Goal: Transaction & Acquisition: Purchase product/service

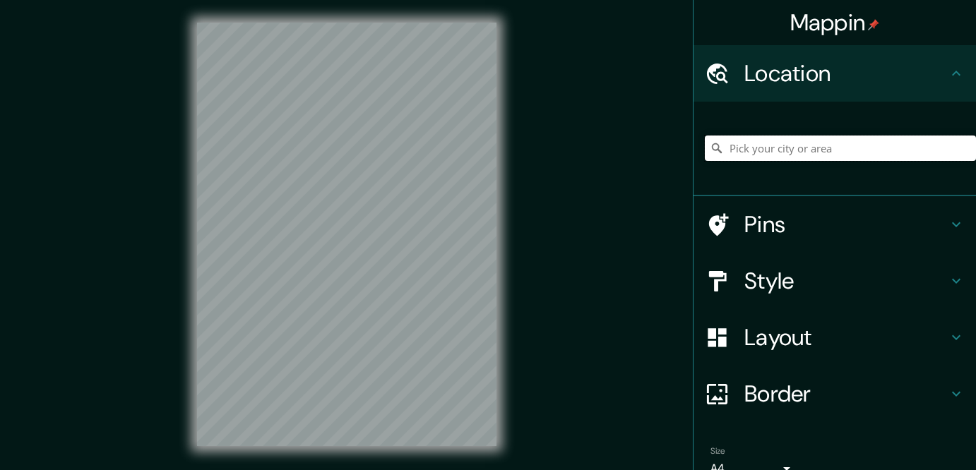
click at [751, 161] on input "Pick your city or area" at bounding box center [840, 148] width 271 height 25
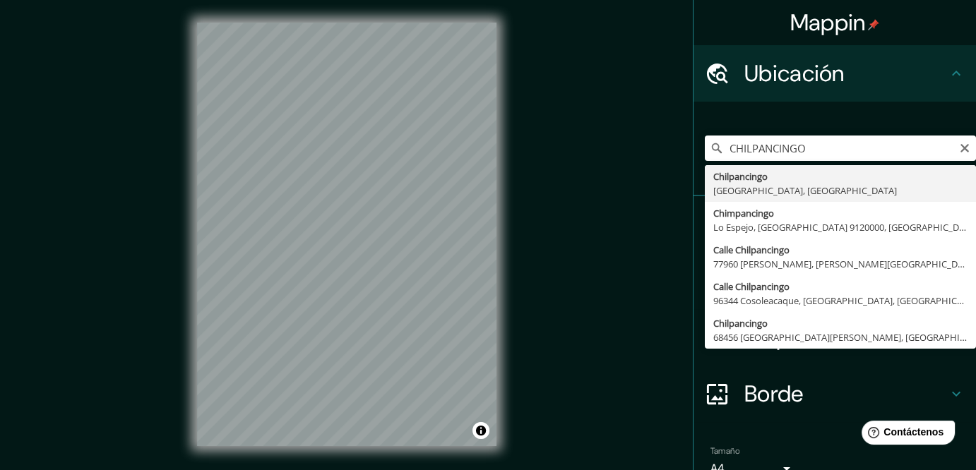
type input "Chilpancingo, [GEOGRAPHIC_DATA], [GEOGRAPHIC_DATA]"
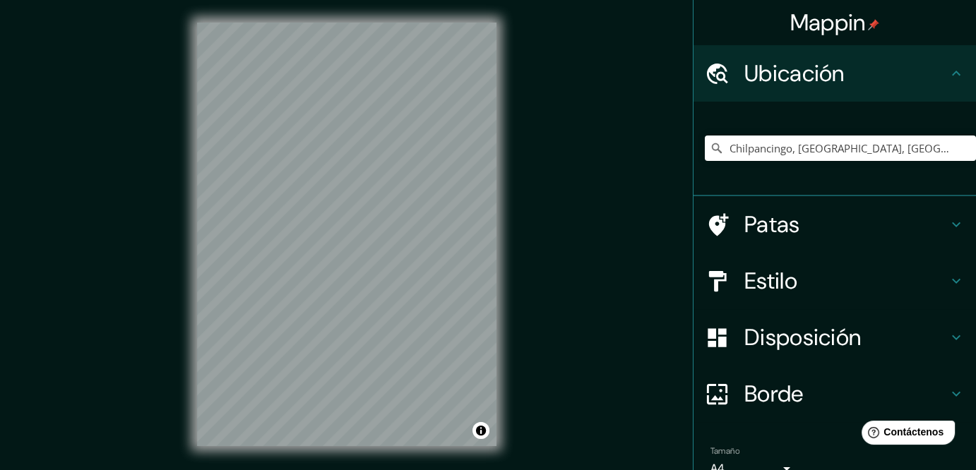
click at [866, 239] on h4 "Patas" at bounding box center [845, 224] width 203 height 28
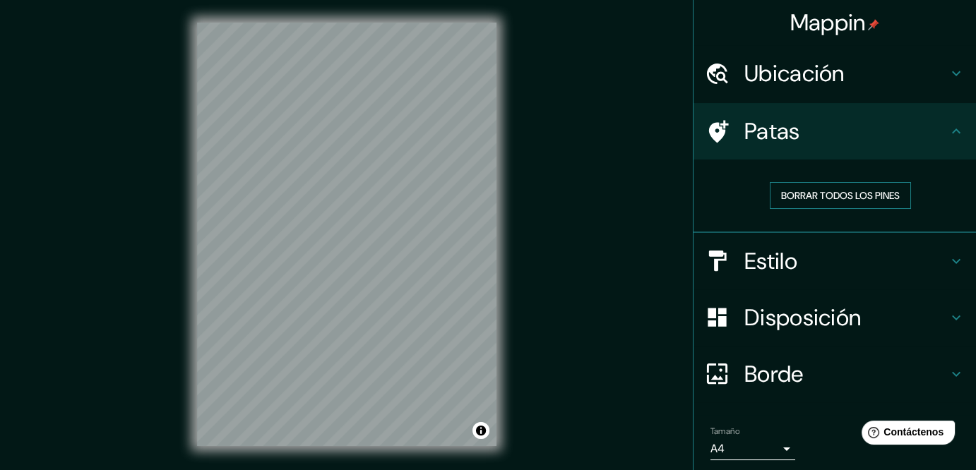
click at [862, 202] on font "Borrar todos los pines" at bounding box center [840, 195] width 119 height 13
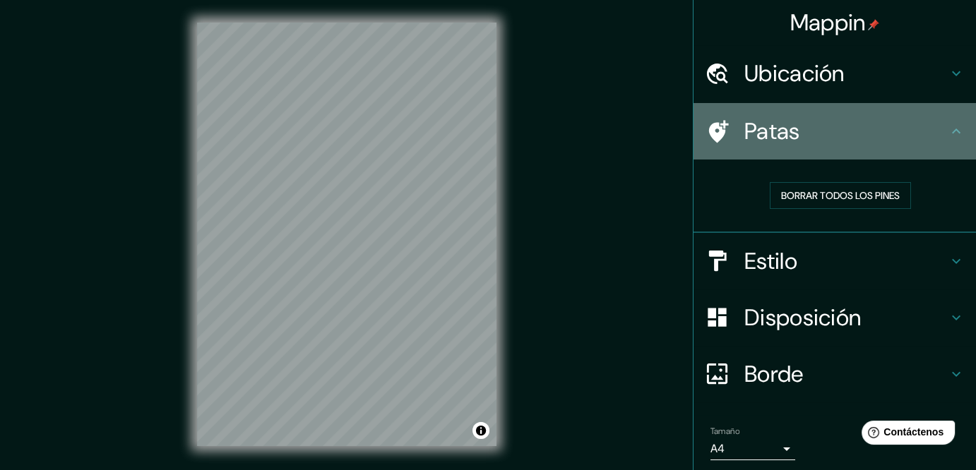
click at [896, 160] on div "Patas" at bounding box center [834, 131] width 282 height 56
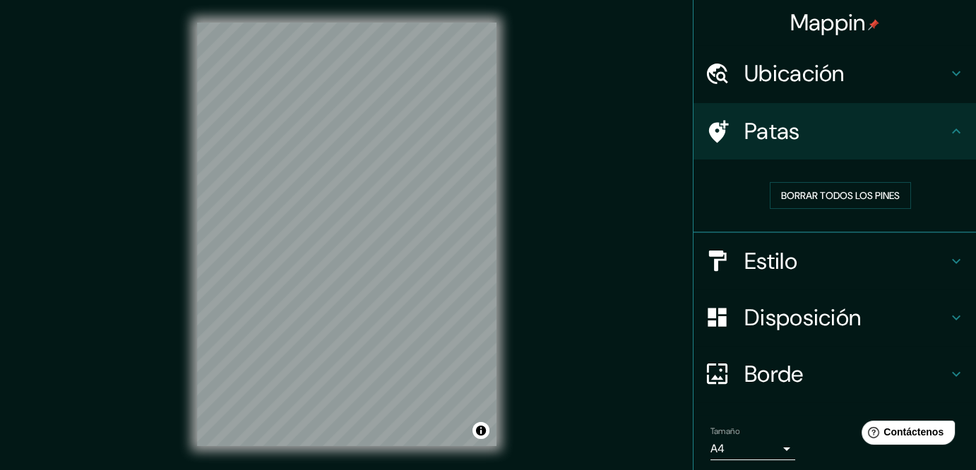
click at [916, 145] on h4 "Patas" at bounding box center [845, 131] width 203 height 28
click at [950, 140] on icon at bounding box center [956, 131] width 17 height 17
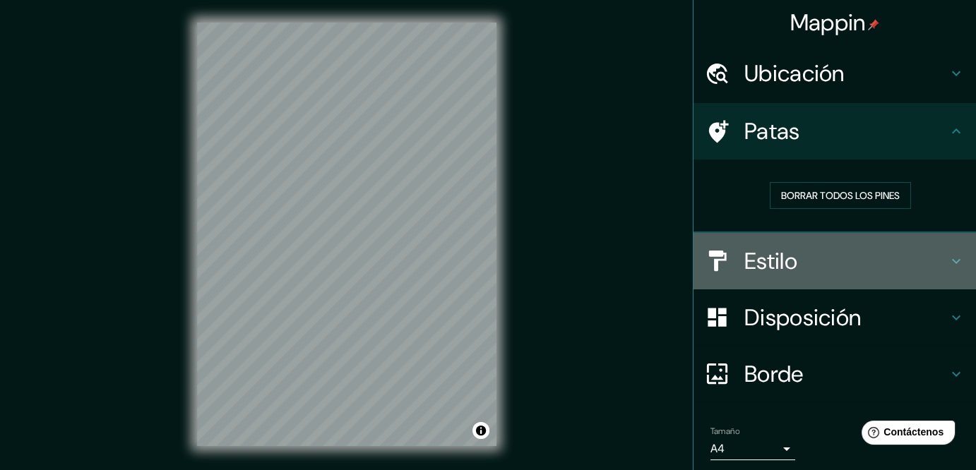
click at [928, 275] on h4 "Estilo" at bounding box center [845, 261] width 203 height 28
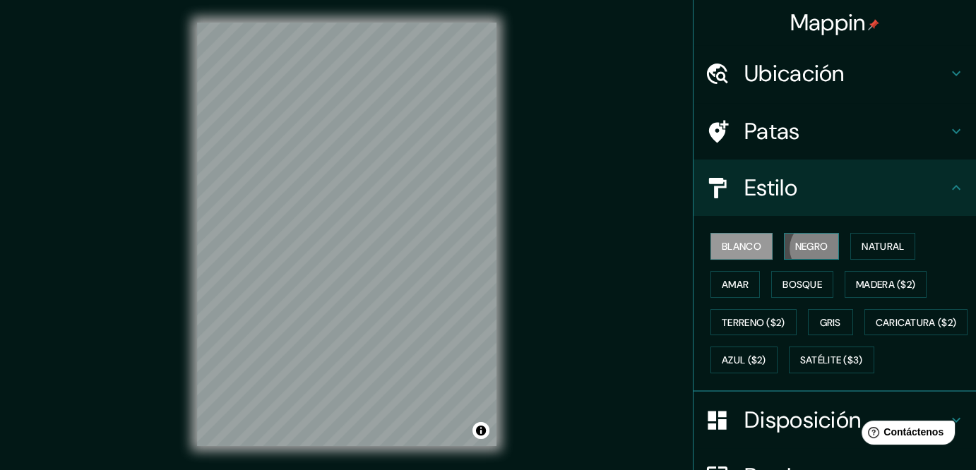
click at [828, 253] on font "Negro" at bounding box center [811, 246] width 33 height 13
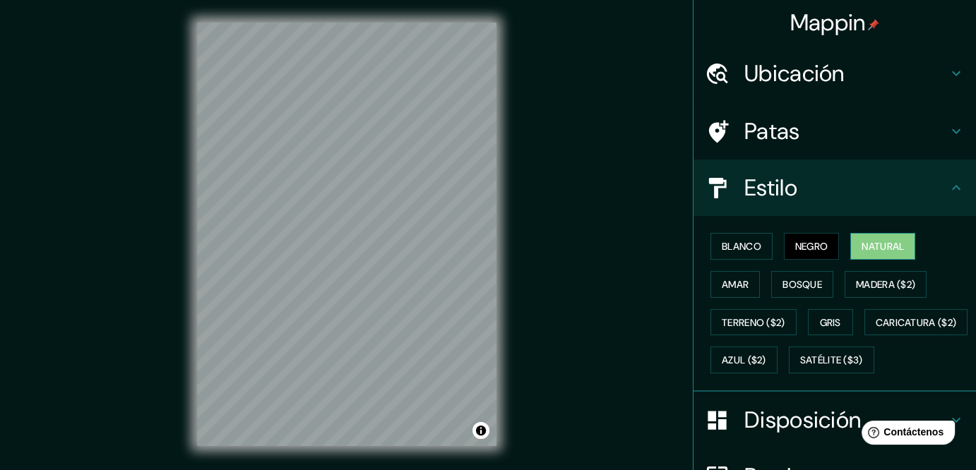
click at [912, 260] on button "Natural" at bounding box center [882, 246] width 65 height 27
click at [732, 291] on font "Amar" at bounding box center [735, 284] width 27 height 13
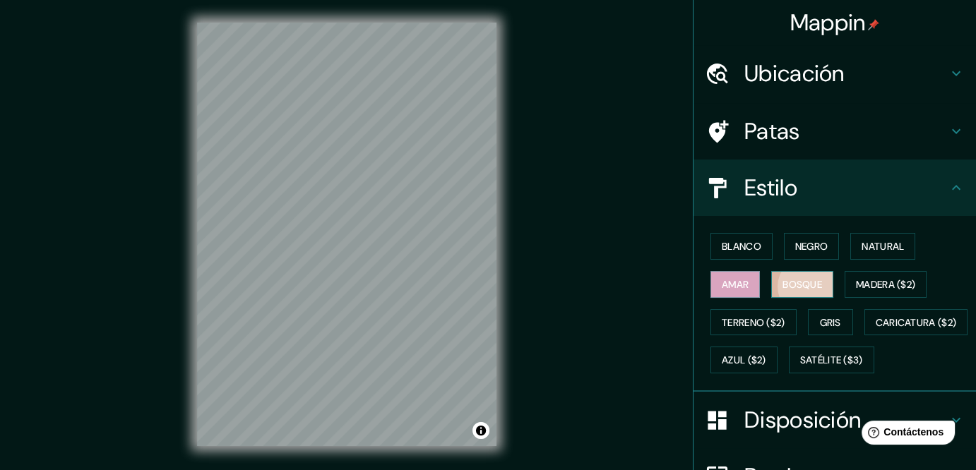
click at [798, 291] on font "Bosque" at bounding box center [802, 284] width 40 height 13
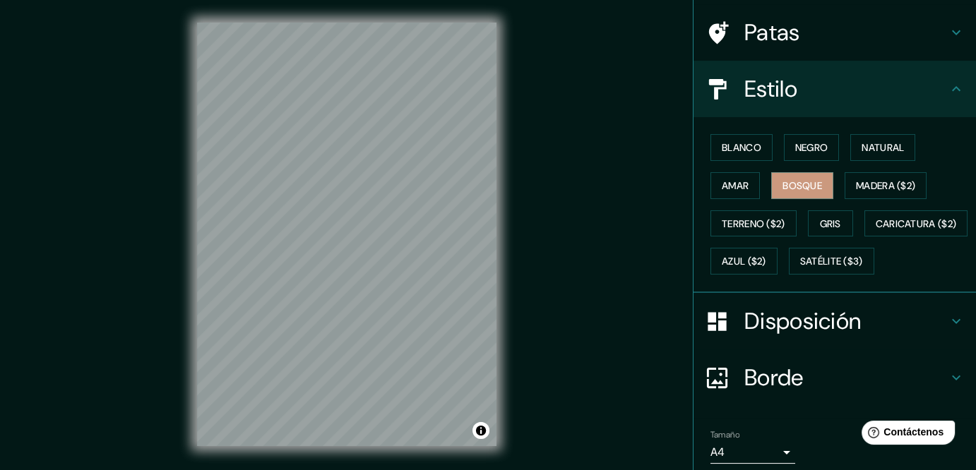
scroll to position [117, 0]
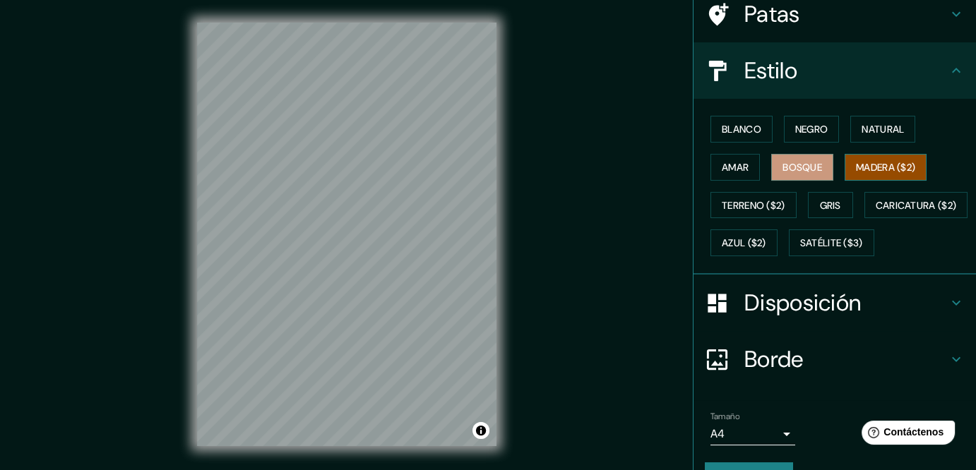
click at [907, 174] on font "Madera ($2)" at bounding box center [885, 167] width 59 height 13
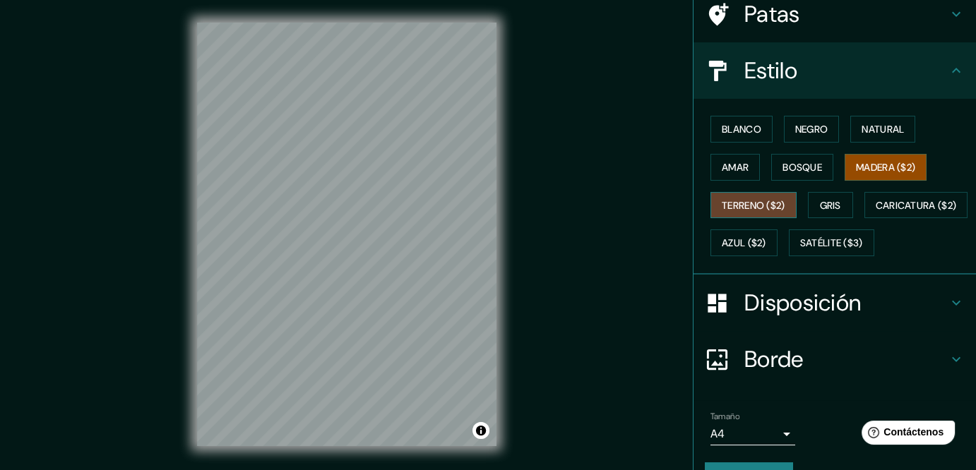
click at [738, 212] on font "Terreno ($2)" at bounding box center [754, 205] width 64 height 13
click at [841, 212] on font "Gris" at bounding box center [830, 205] width 21 height 13
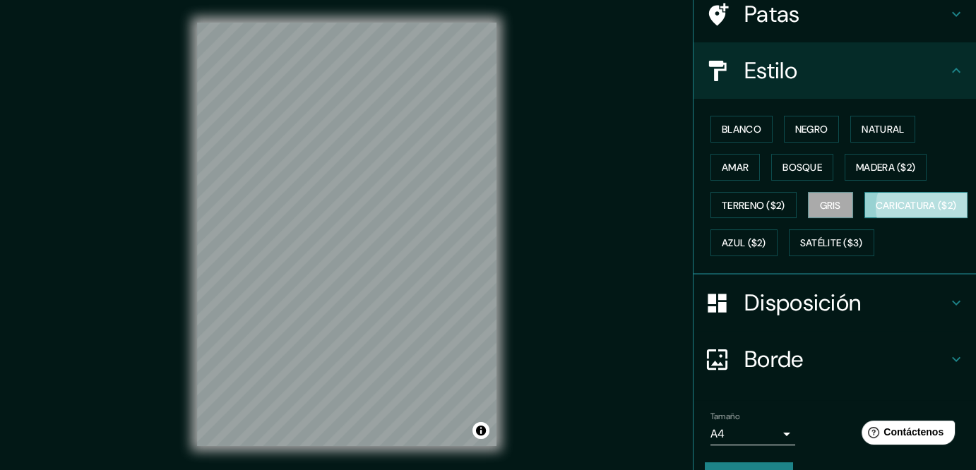
click at [875, 212] on font "Caricatura ($2)" at bounding box center [915, 205] width 81 height 13
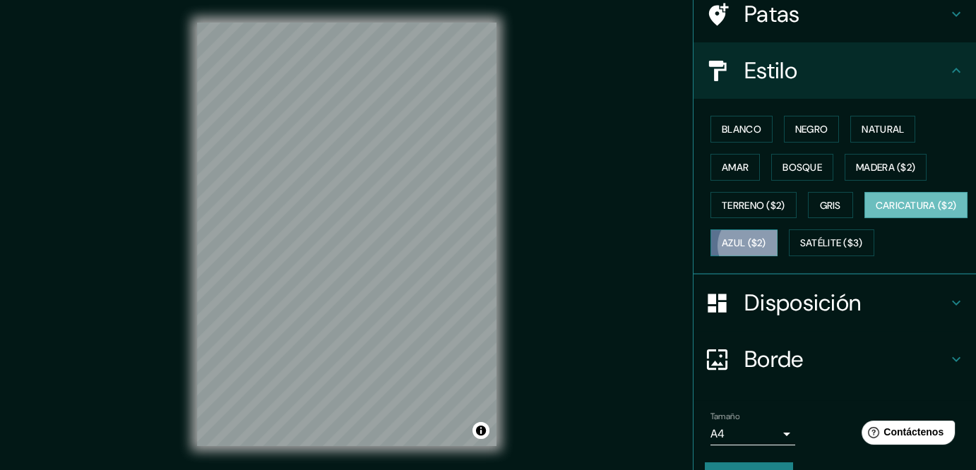
click at [766, 250] on font "Azul ($2)" at bounding box center [744, 243] width 44 height 13
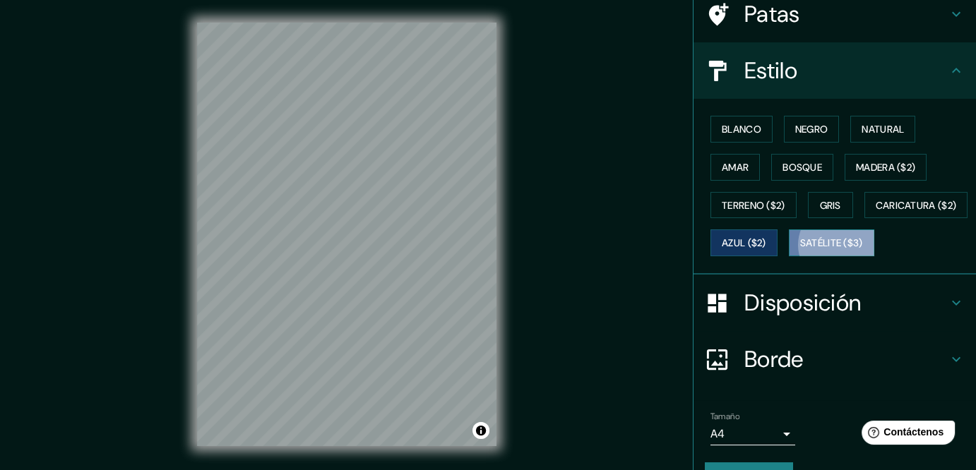
click at [800, 250] on font "Satélite ($3)" at bounding box center [831, 243] width 63 height 13
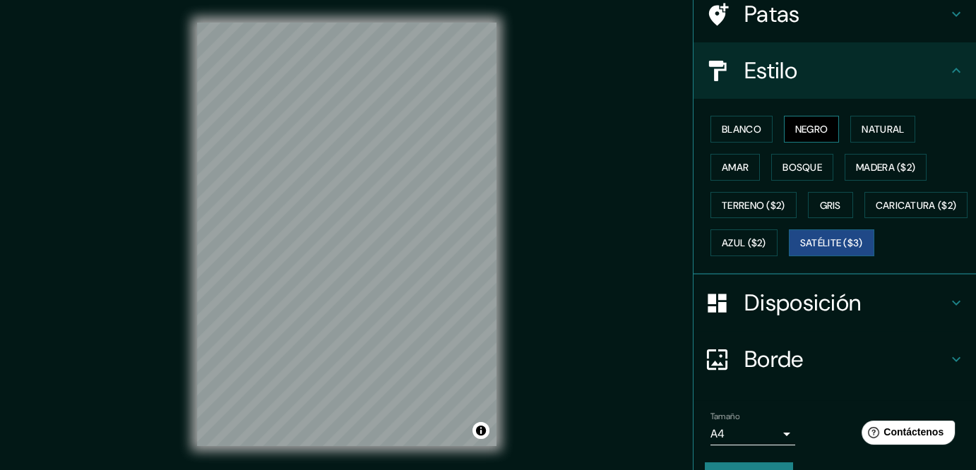
click at [819, 136] on font "Negro" at bounding box center [811, 129] width 33 height 13
click at [743, 136] on font "Blanco" at bounding box center [742, 129] width 40 height 13
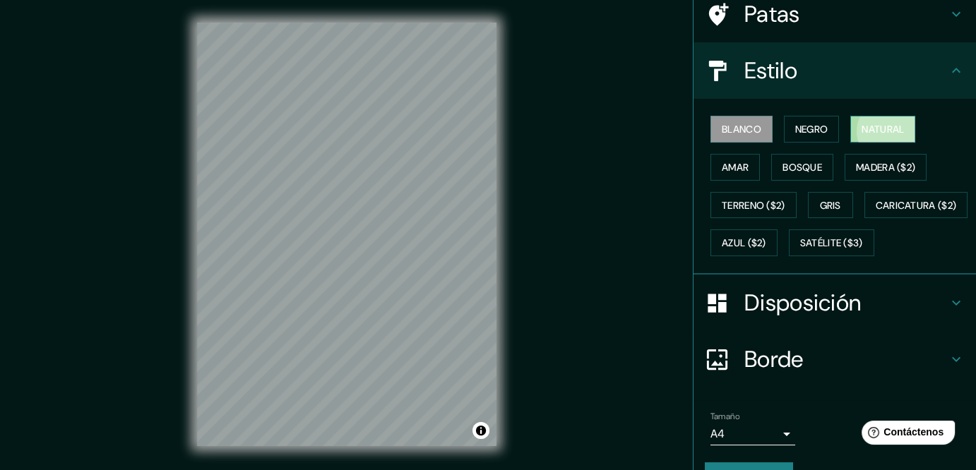
click at [875, 136] on font "Natural" at bounding box center [882, 129] width 42 height 13
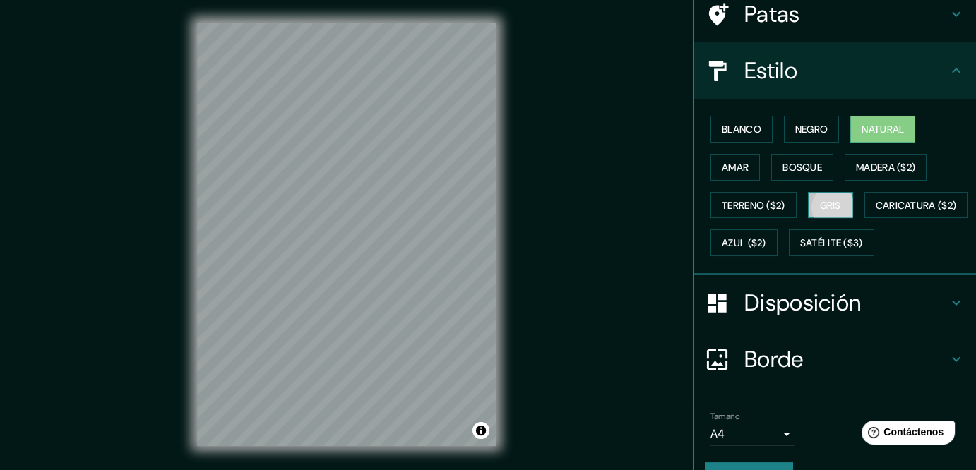
click at [840, 215] on font "Gris" at bounding box center [830, 205] width 21 height 18
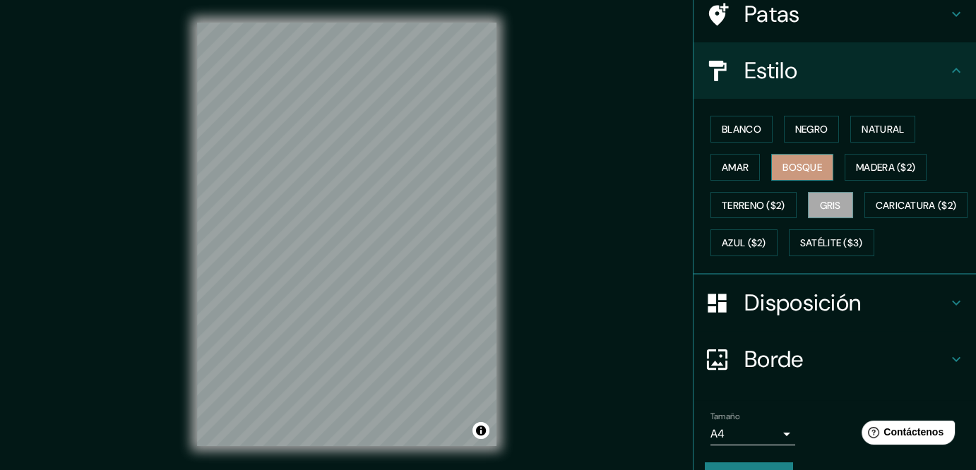
click at [820, 174] on font "Bosque" at bounding box center [802, 167] width 40 height 13
click at [729, 177] on font "Amar" at bounding box center [735, 167] width 27 height 18
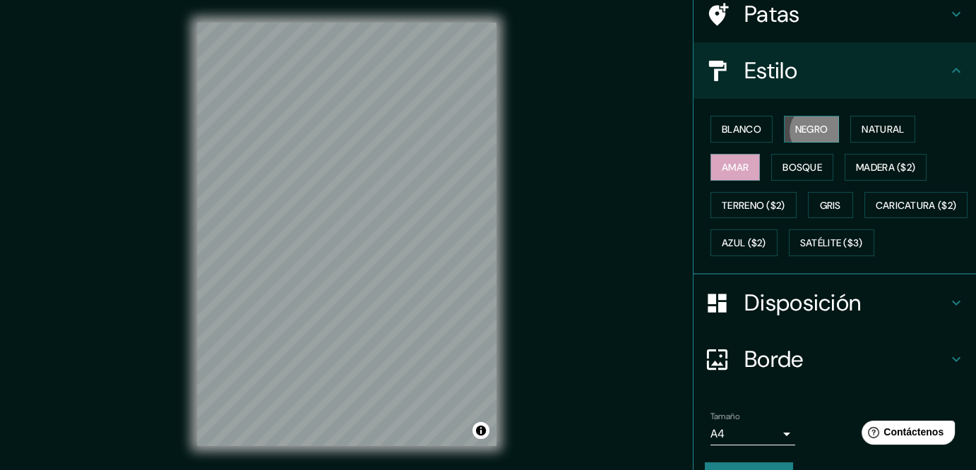
click at [822, 136] on font "Negro" at bounding box center [811, 129] width 33 height 13
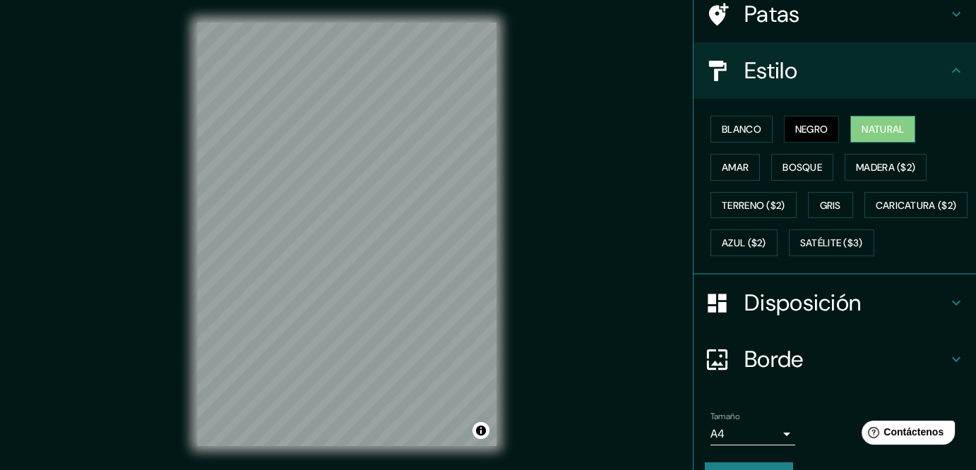
click at [887, 138] on font "Natural" at bounding box center [882, 129] width 42 height 18
click at [891, 85] on h4 "Estilo" at bounding box center [845, 70] width 203 height 28
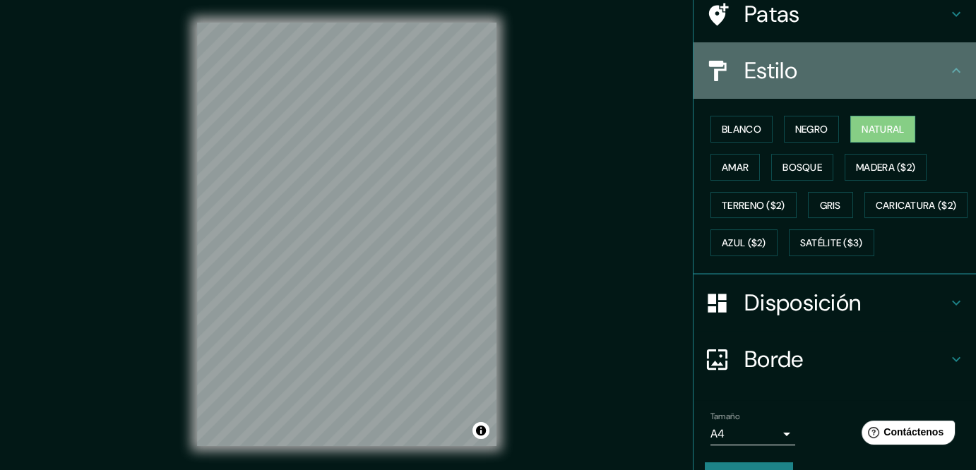
click at [948, 79] on icon at bounding box center [956, 70] width 17 height 17
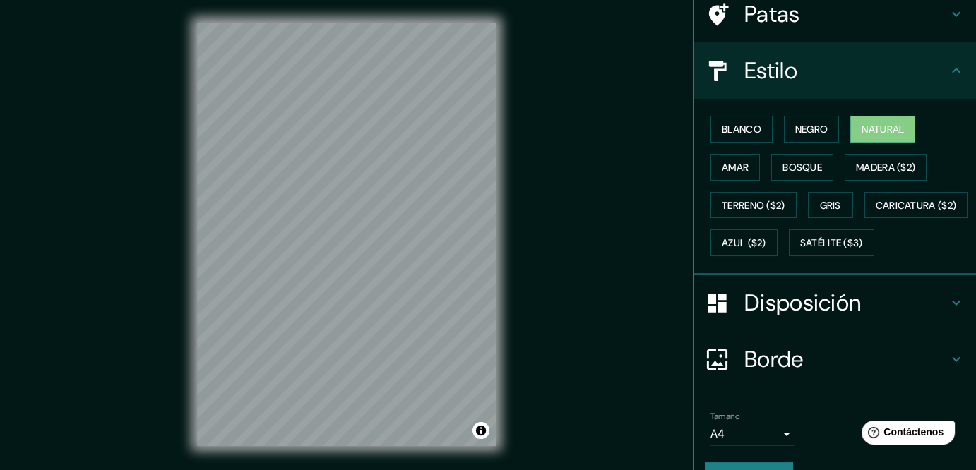
scroll to position [282, 0]
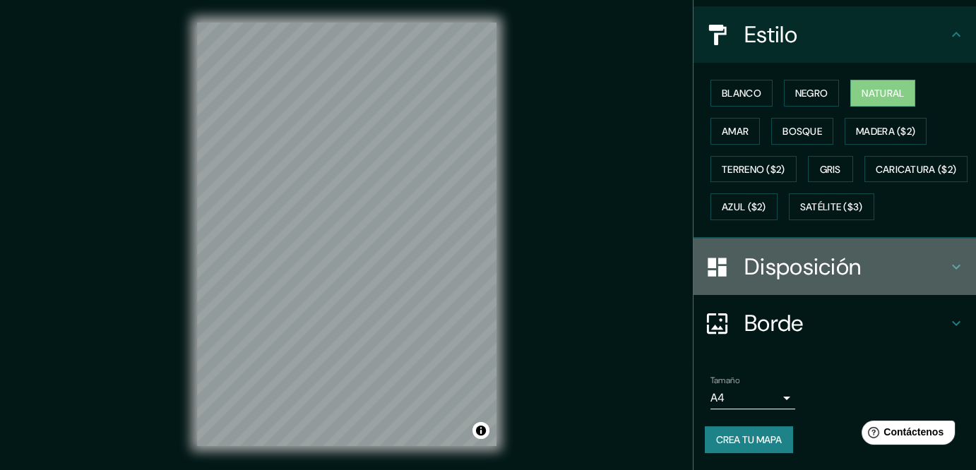
click at [902, 253] on h4 "Disposición" at bounding box center [845, 267] width 203 height 28
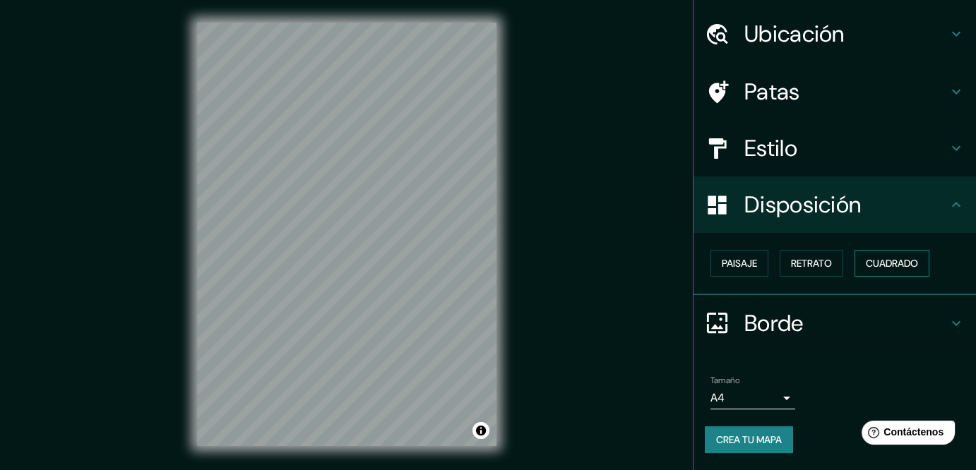
scroll to position [114, 0]
click at [918, 254] on font "Cuadrado" at bounding box center [892, 263] width 52 height 18
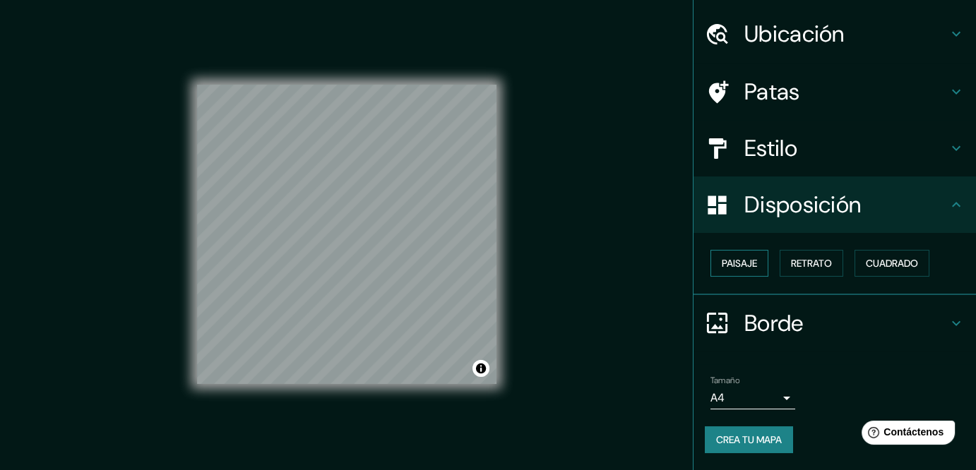
click at [724, 257] on font "Paisaje" at bounding box center [739, 263] width 35 height 13
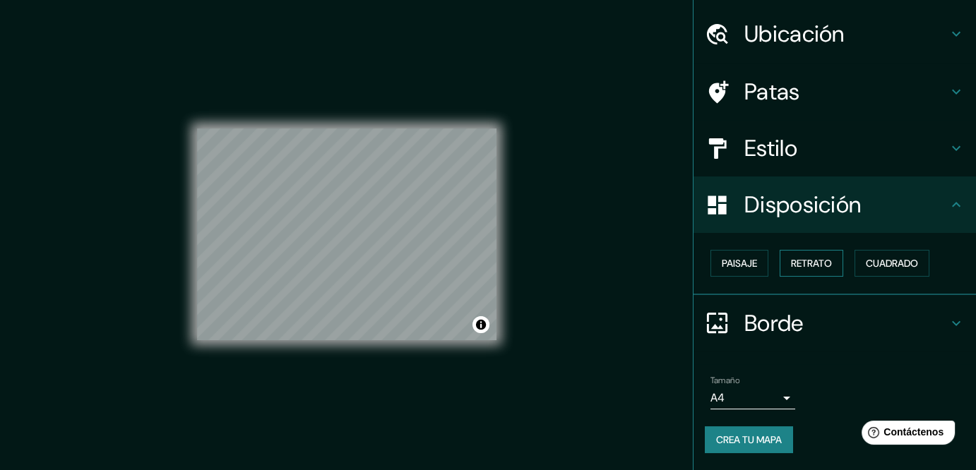
click at [800, 257] on font "Retrato" at bounding box center [811, 263] width 41 height 13
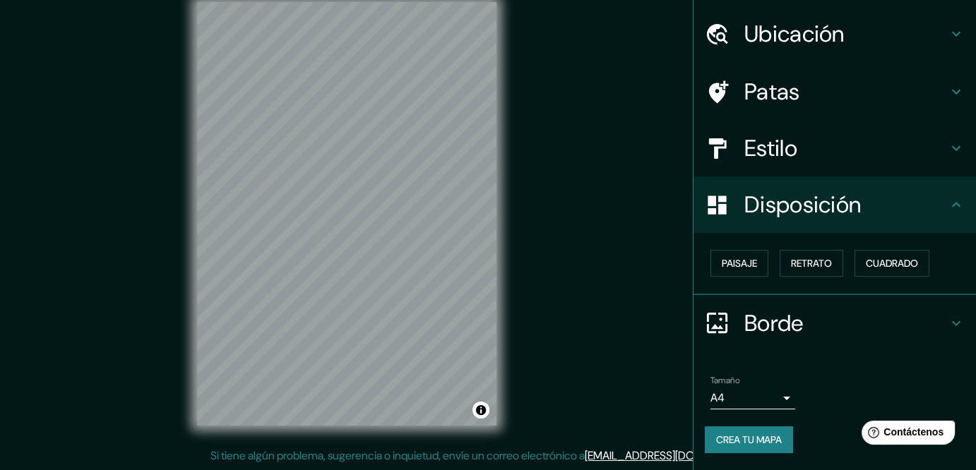
scroll to position [36, 0]
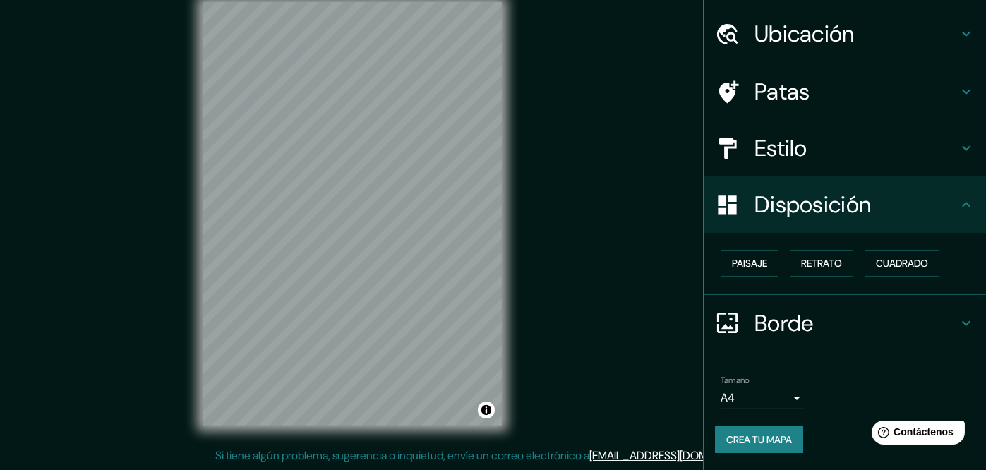
click at [770, 384] on body "Mappin Ubicación Chilpancingo, [GEOGRAPHIC_DATA], [GEOGRAPHIC_DATA] Patas Estil…" at bounding box center [493, 215] width 986 height 470
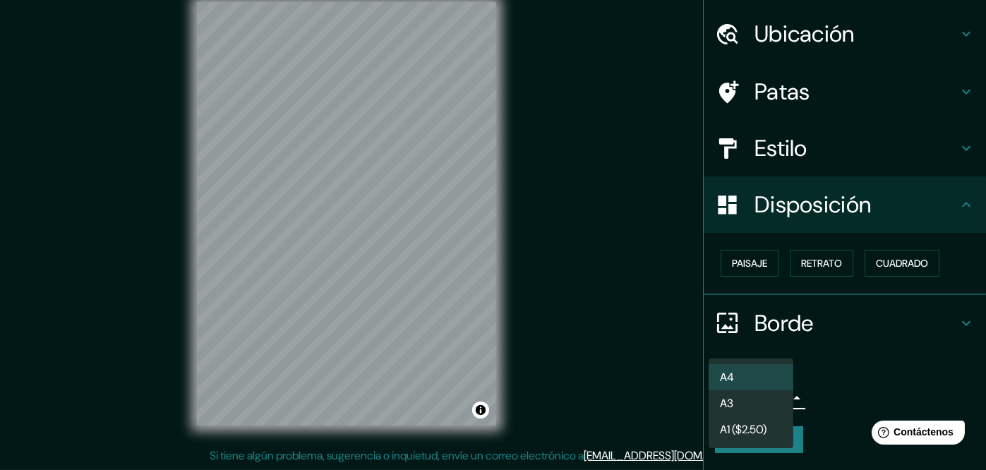
click at [783, 406] on li "A3" at bounding box center [751, 403] width 85 height 26
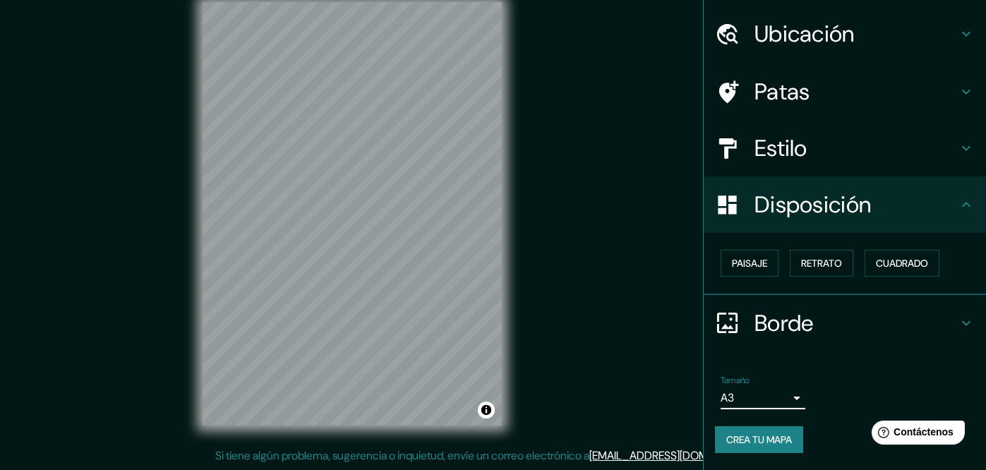
click at [747, 391] on body "Mappin Ubicación Chilpancingo, [GEOGRAPHIC_DATA], [GEOGRAPHIC_DATA] Patas Estil…" at bounding box center [493, 215] width 986 height 470
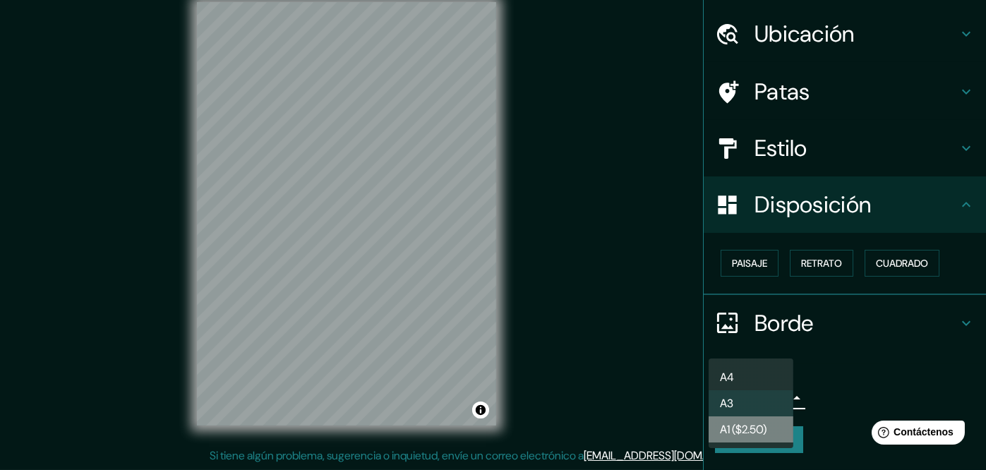
click at [767, 432] on font "A1 ($2.50)" at bounding box center [743, 429] width 47 height 15
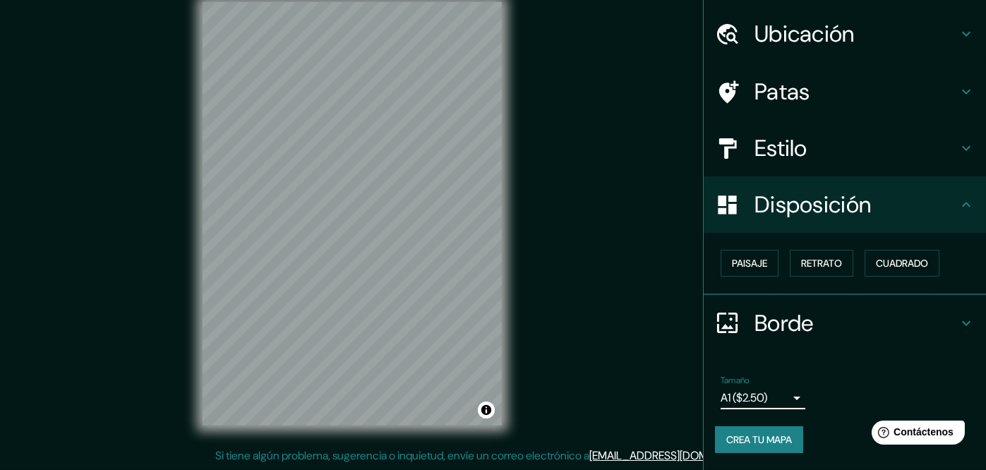
click at [769, 395] on body "Mappin Ubicación Chilpancingo, [GEOGRAPHIC_DATA], [GEOGRAPHIC_DATA] Patas Estil…" at bounding box center [493, 215] width 986 height 470
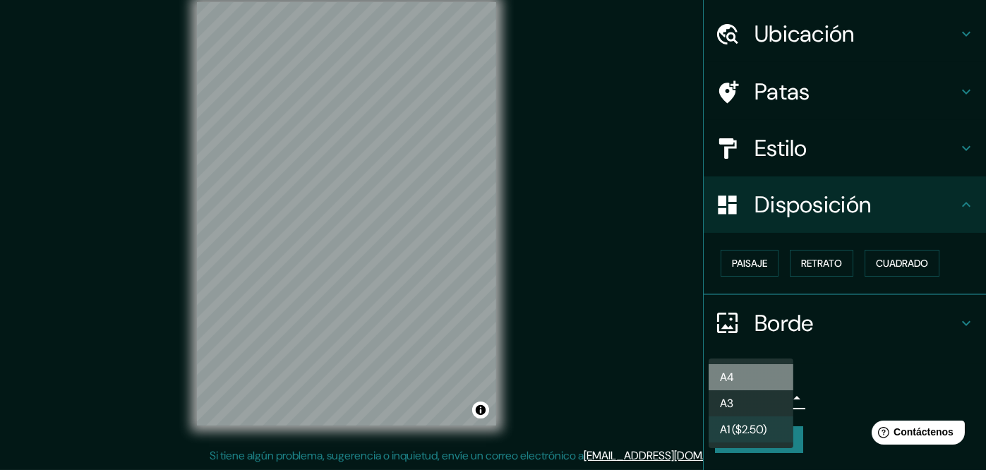
drag, startPoint x: 779, startPoint y: 383, endPoint x: 842, endPoint y: 373, distance: 63.6
click at [784, 383] on li "A4" at bounding box center [751, 377] width 85 height 26
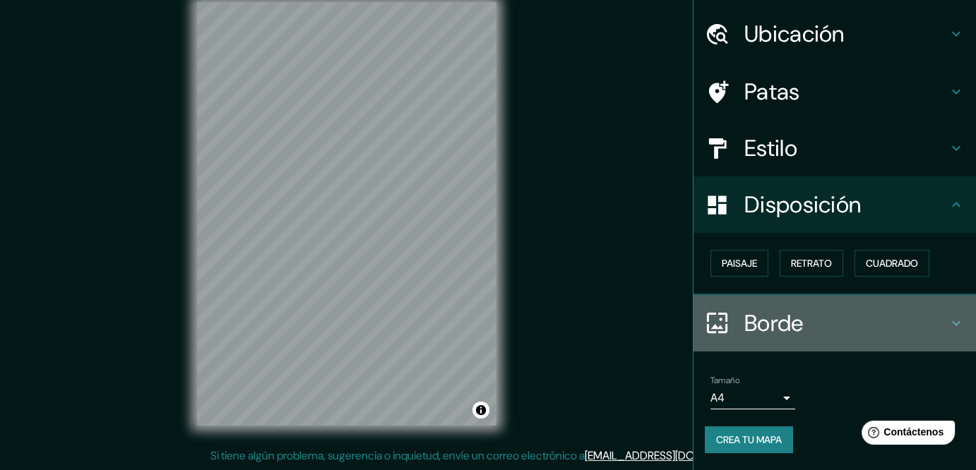
click at [870, 319] on h4 "Borde" at bounding box center [845, 323] width 203 height 28
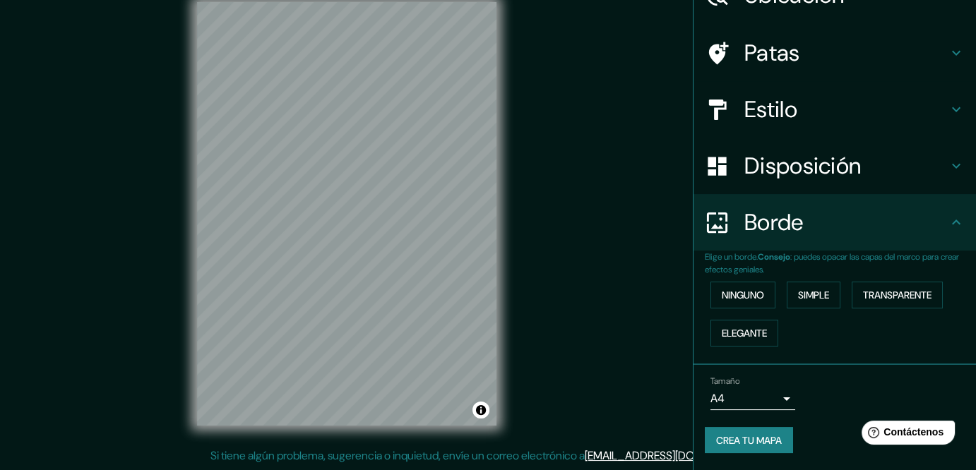
scroll to position [164, 0]
click at [767, 327] on font "Elegante" at bounding box center [744, 333] width 45 height 13
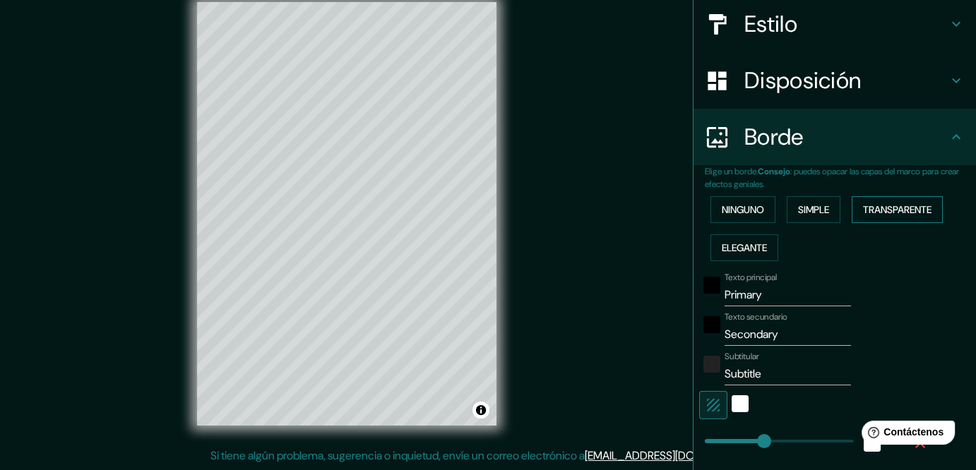
click at [863, 216] on font "Transparente" at bounding box center [897, 209] width 68 height 13
click at [814, 216] on font "Simple" at bounding box center [813, 209] width 31 height 13
click at [752, 216] on font "Ninguno" at bounding box center [743, 209] width 42 height 13
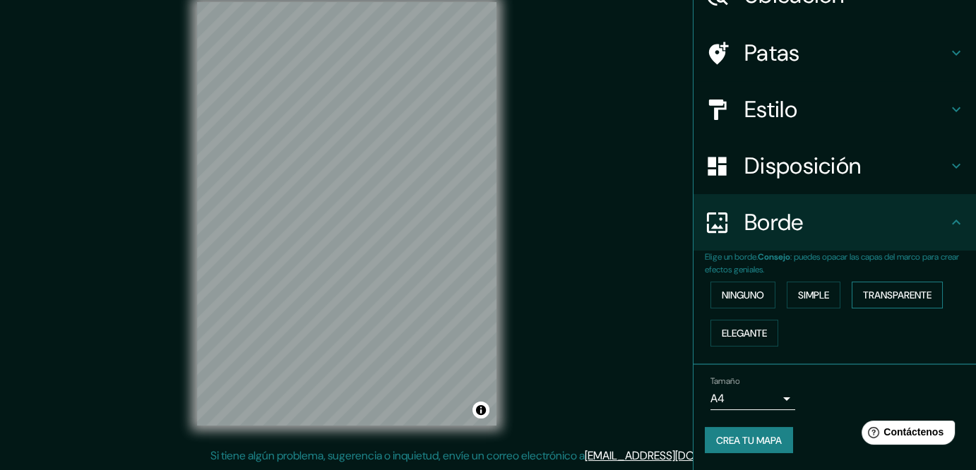
click at [863, 301] on font "Transparente" at bounding box center [897, 295] width 68 height 13
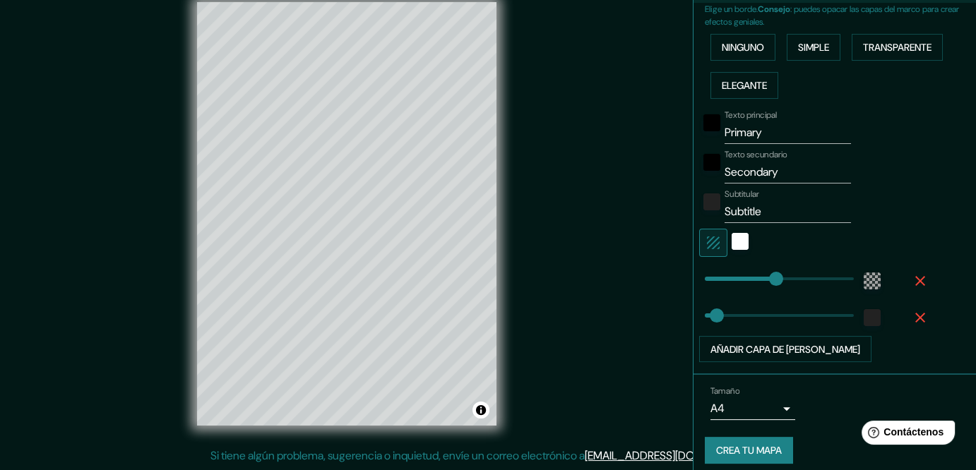
scroll to position [399, 0]
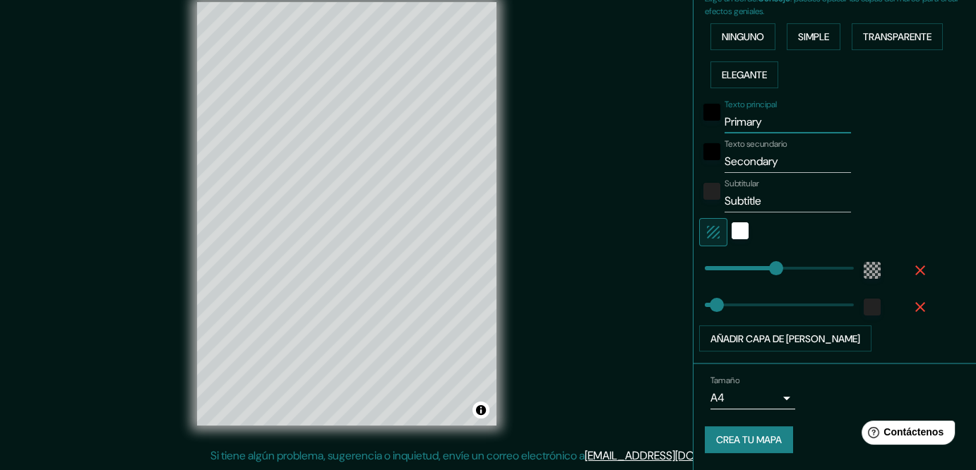
drag, startPoint x: 775, startPoint y: 140, endPoint x: 628, endPoint y: 153, distance: 148.2
click at [628, 153] on div "Mappin Ubicación Chilpancingo, [GEOGRAPHIC_DATA], [GEOGRAPHIC_DATA] Patas Estil…" at bounding box center [488, 225] width 976 height 491
type input "204"
type input "34"
click at [885, 173] on div "Texto secundario Secondary" at bounding box center [815, 156] width 232 height 34
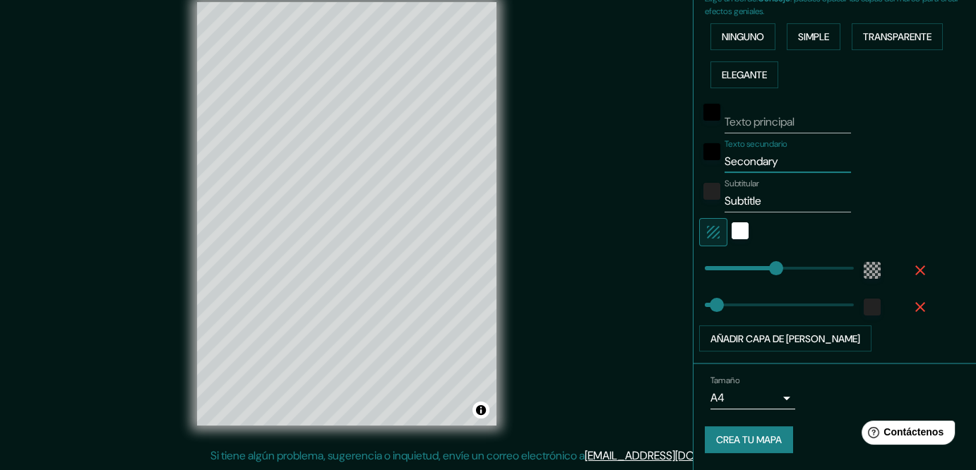
drag, startPoint x: 801, startPoint y: 193, endPoint x: 621, endPoint y: 197, distance: 179.4
click at [621, 197] on div "Mappin Ubicación Chilpancingo, [GEOGRAPHIC_DATA], [GEOGRAPHIC_DATA] Patas Estil…" at bounding box center [488, 225] width 976 height 491
type input "204"
type input "34"
click at [771, 213] on input "Subtitle" at bounding box center [787, 201] width 126 height 23
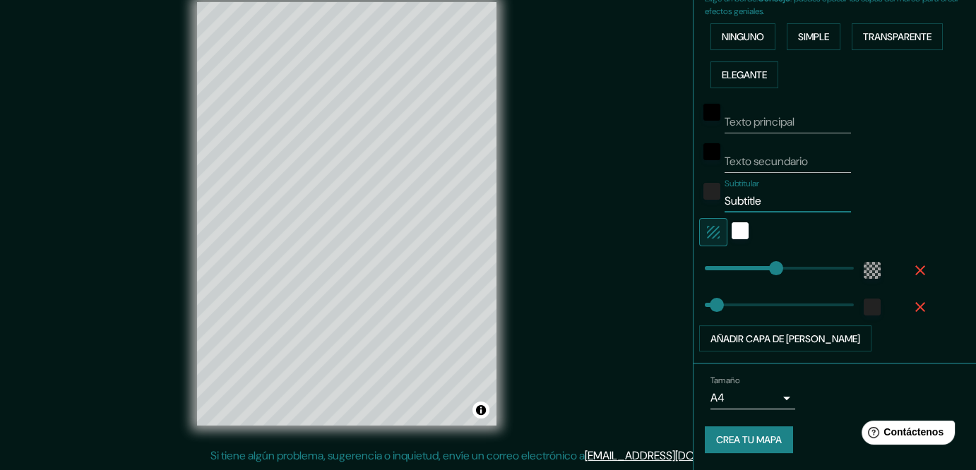
drag, startPoint x: 784, startPoint y: 220, endPoint x: 685, endPoint y: 253, distance: 104.5
click at [680, 247] on div "Mappin Ubicación Chilpancingo, [GEOGRAPHIC_DATA], [GEOGRAPHIC_DATA] Patas Estil…" at bounding box center [488, 225] width 976 height 491
click at [731, 239] on div "blanco" at bounding box center [739, 230] width 17 height 17
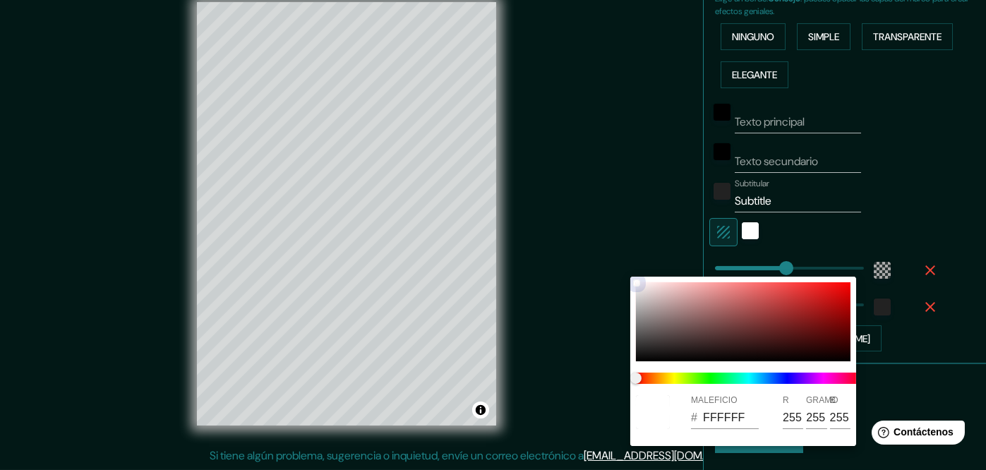
type input "204"
type input "34"
type input "A94444"
type input "169"
type input "68"
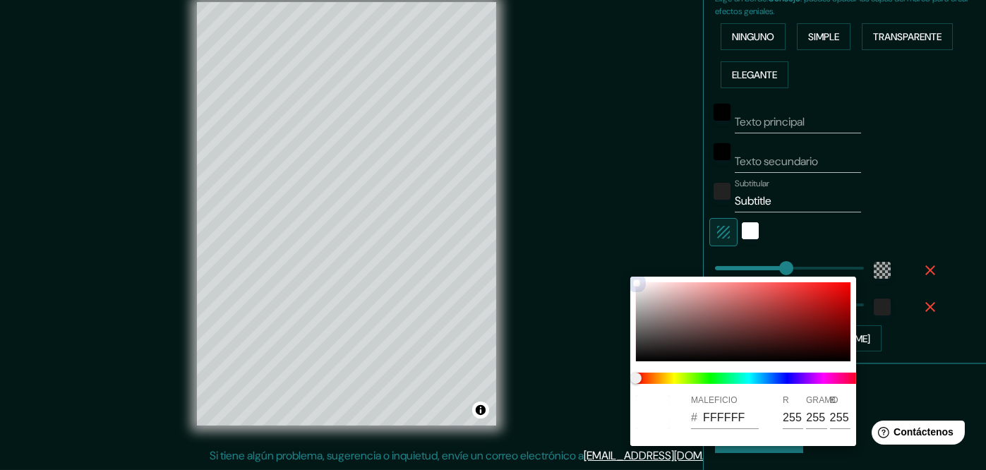
type input "68"
type input "204"
type input "34"
type input "BC3939"
type input "188"
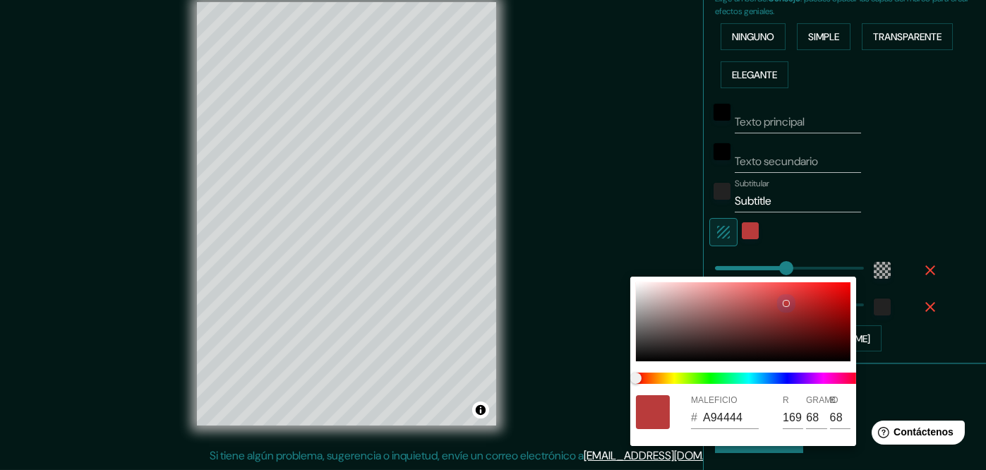
type input "57"
type input "204"
type input "34"
type input "C03939"
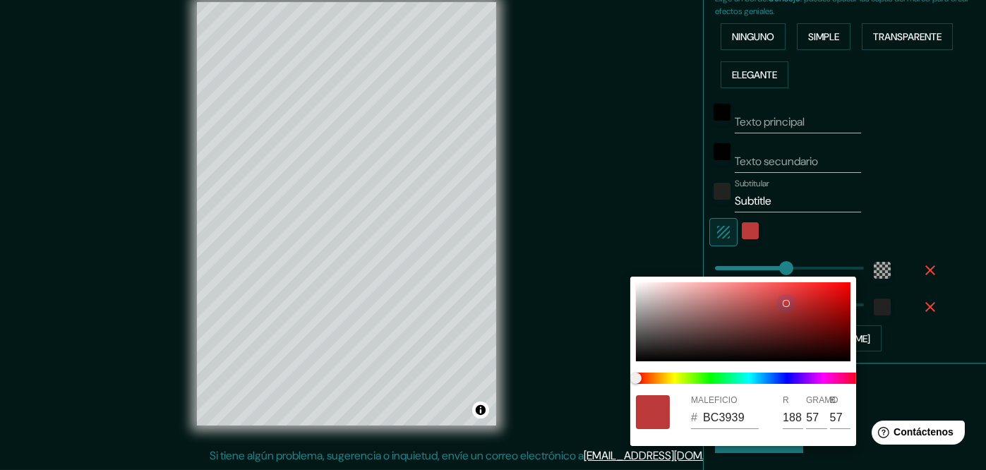
type input "192"
type input "204"
type input "34"
type input "905959"
type input "144"
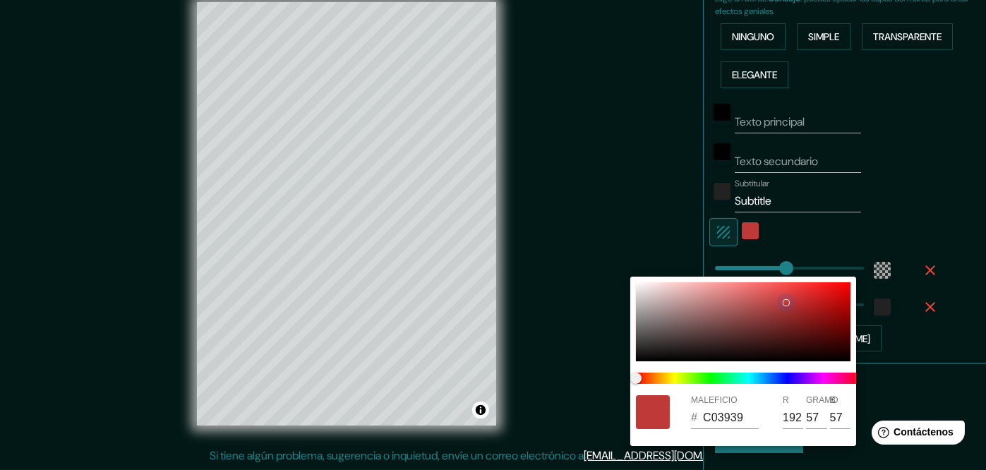
type input "89"
type input "204"
type input "34"
type input "464242"
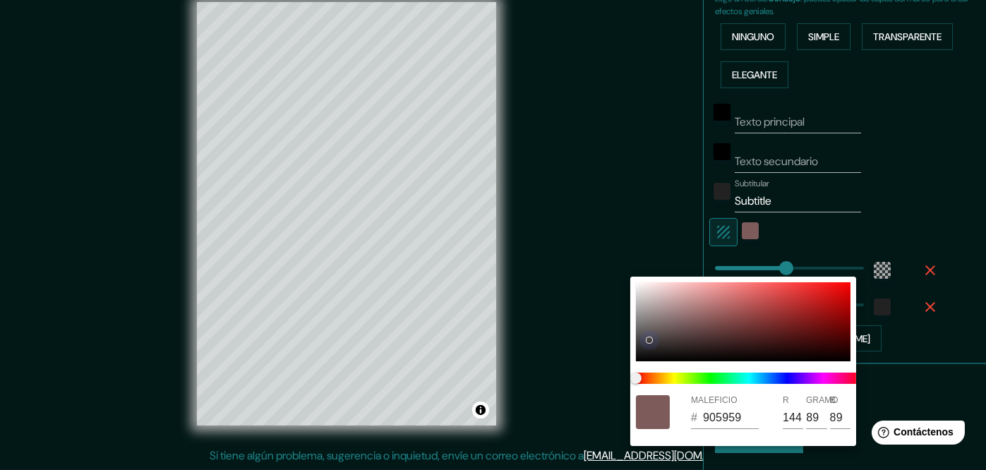
type input "70"
type input "66"
type input "204"
type input "34"
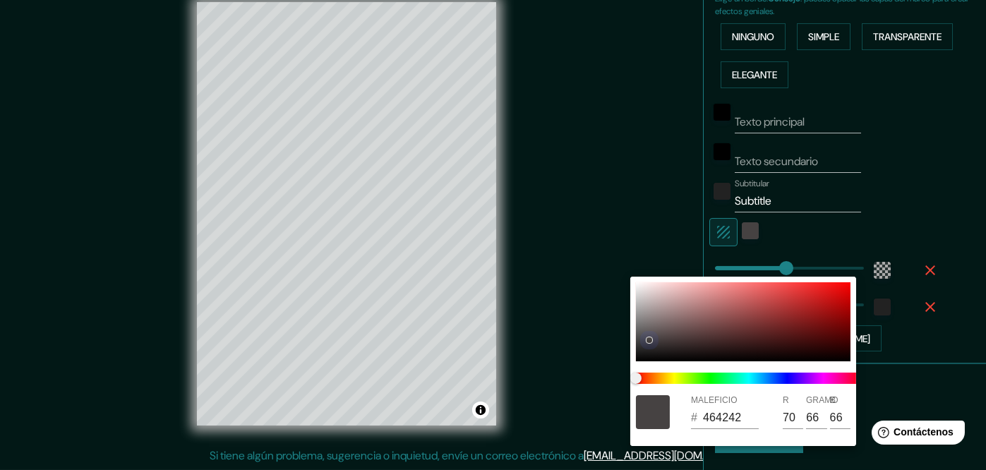
type input "3F3D3D"
type input "63"
type input "61"
type input "204"
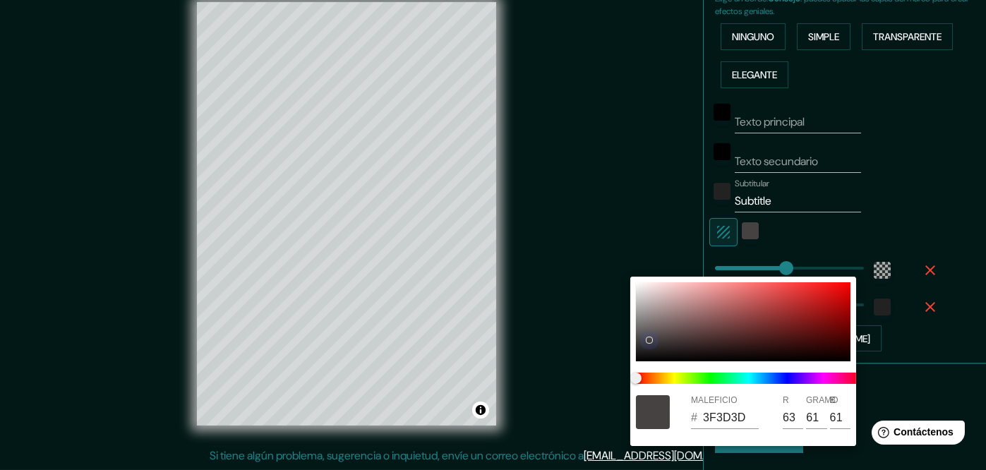
type input "34"
type input "3B3939"
type input "59"
type input "57"
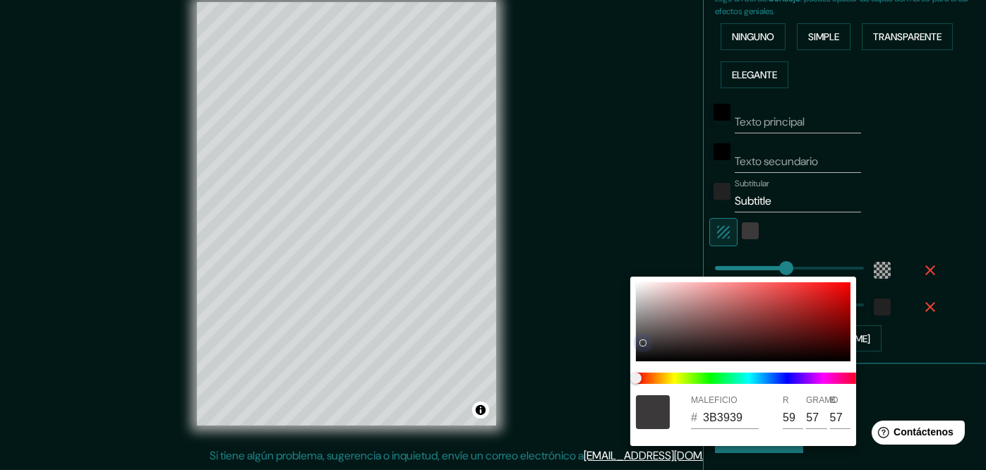
type input "204"
type input "34"
type input "204"
type input "34"
type input "3B3A3A"
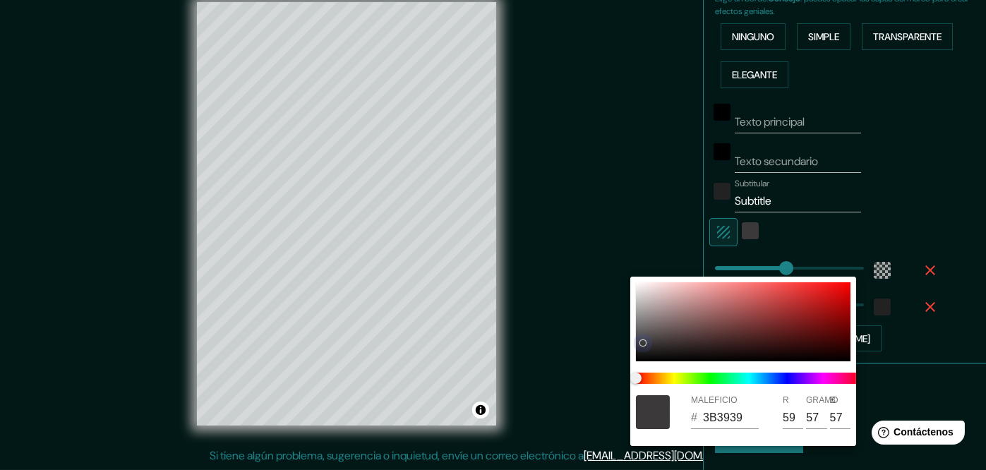
type input "58"
type input "204"
type input "34"
type input "444343"
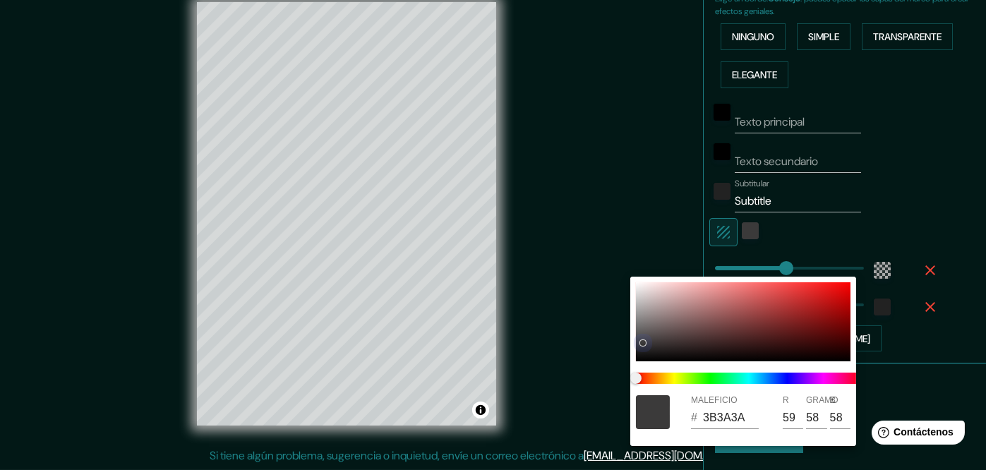
type input "68"
type input "67"
type input "204"
type input "34"
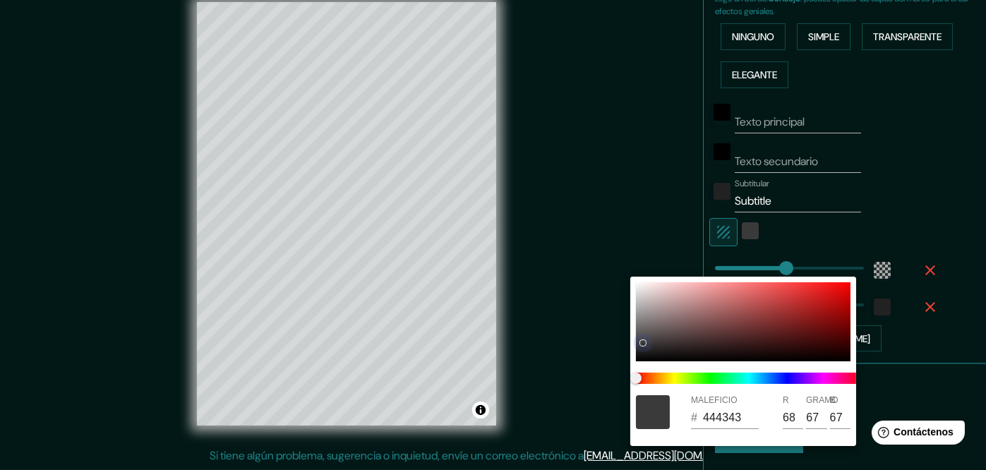
type input "4B4A4A"
type input "75"
type input "74"
type input "204"
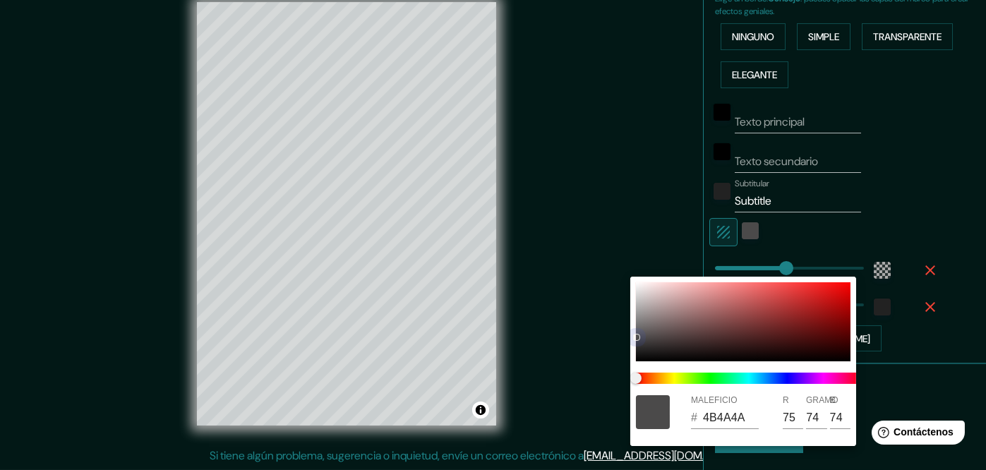
type input "34"
type input "505050"
type input "80"
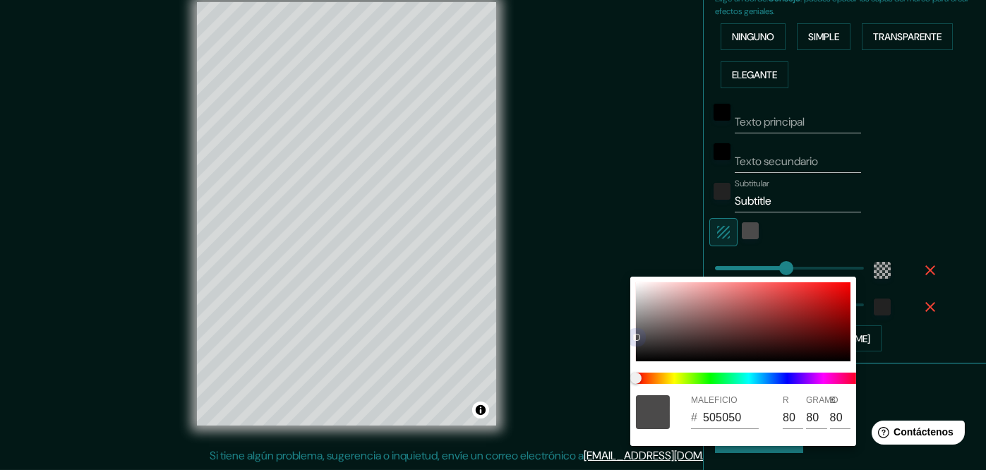
type input "204"
type input "34"
type input "545454"
type input "84"
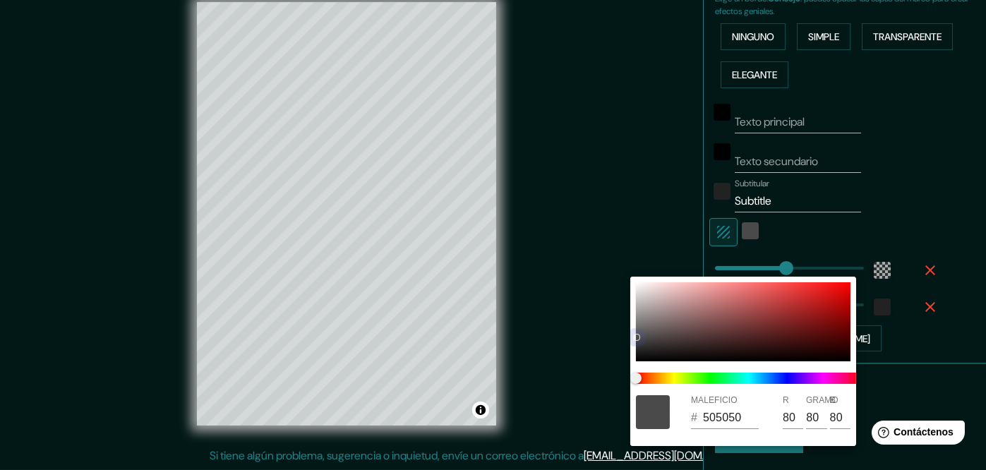
type input "84"
type input "204"
type input "34"
type input "606060"
type input "96"
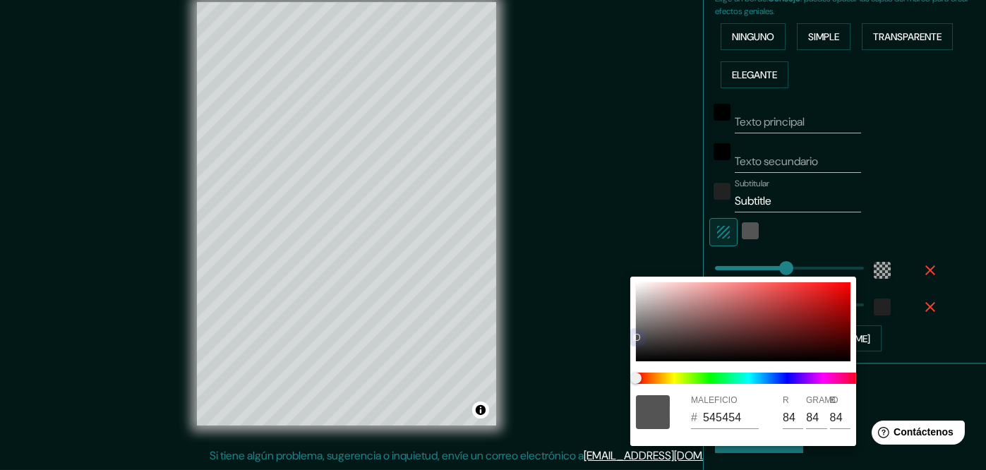
type input "96"
type input "204"
type input "34"
type input "676767"
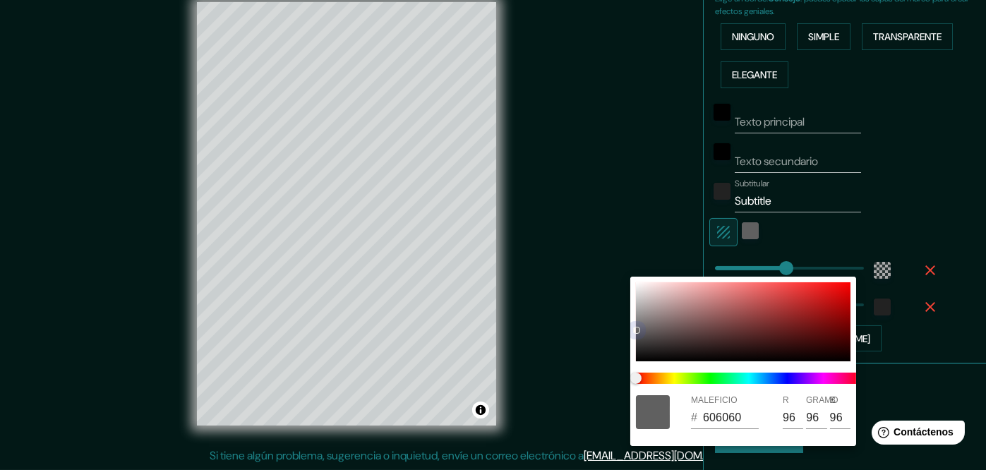
type input "103"
type input "204"
type input "34"
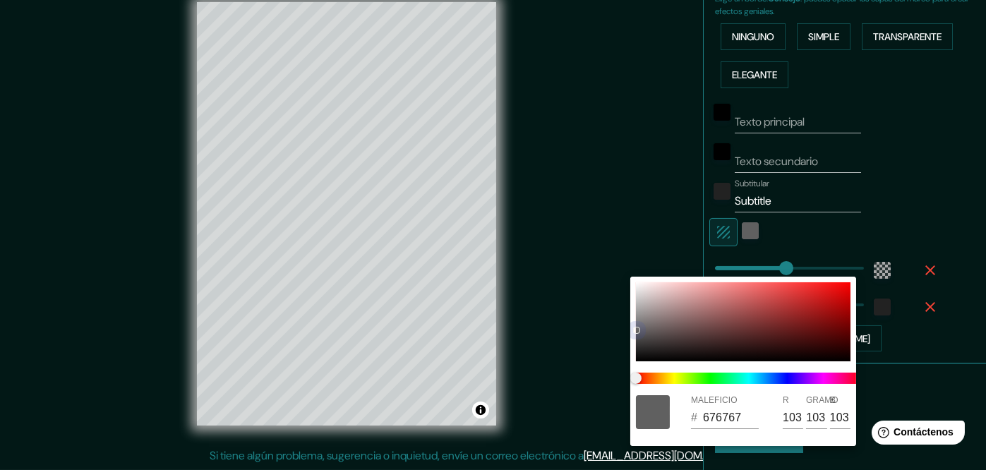
type input "727272"
type input "114"
type input "204"
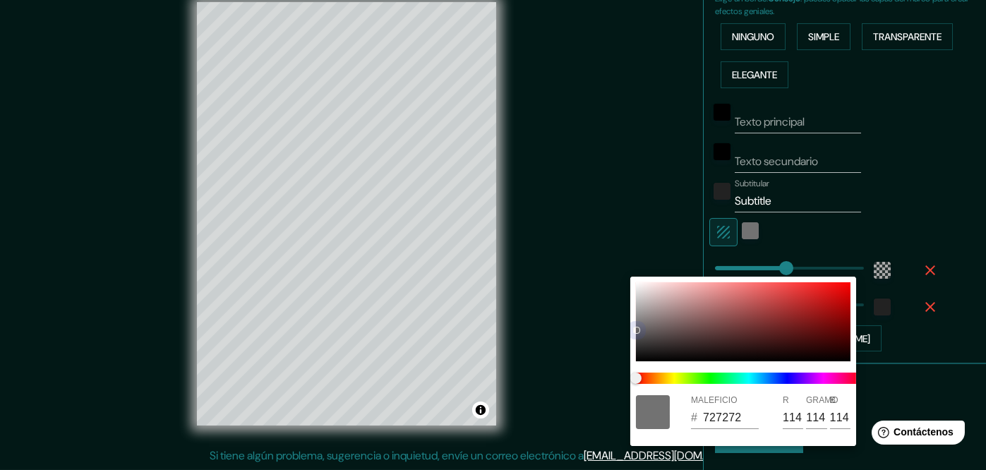
type input "34"
type input "7E7E7E"
type input "126"
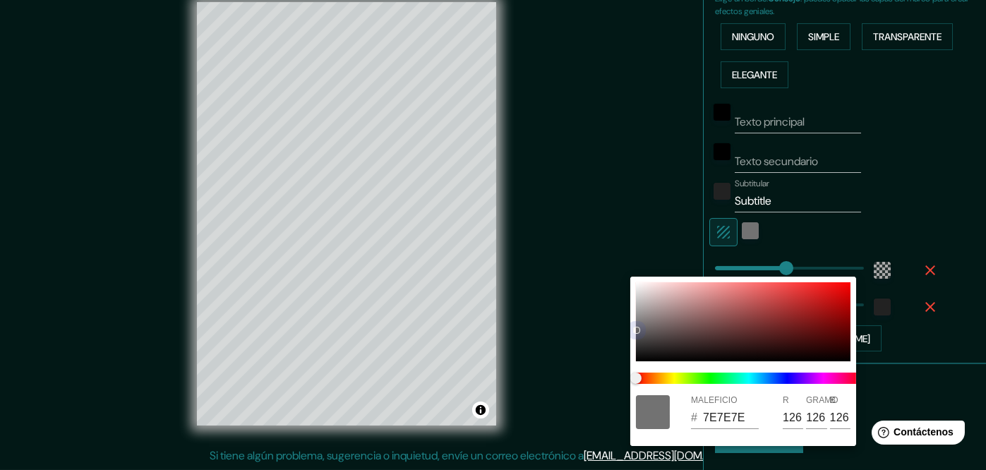
type input "204"
type input "34"
type input "848484"
type input "132"
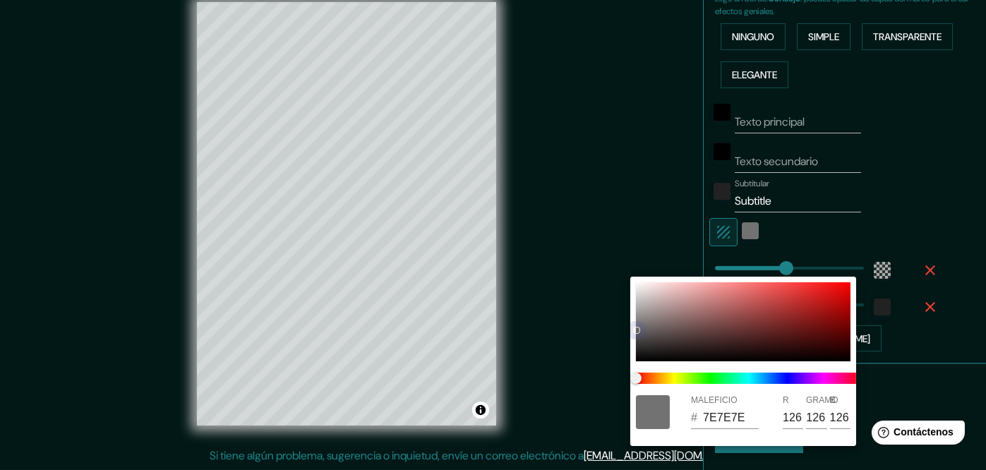
type input "132"
type input "204"
type input "34"
type input "8B8B8B"
type input "139"
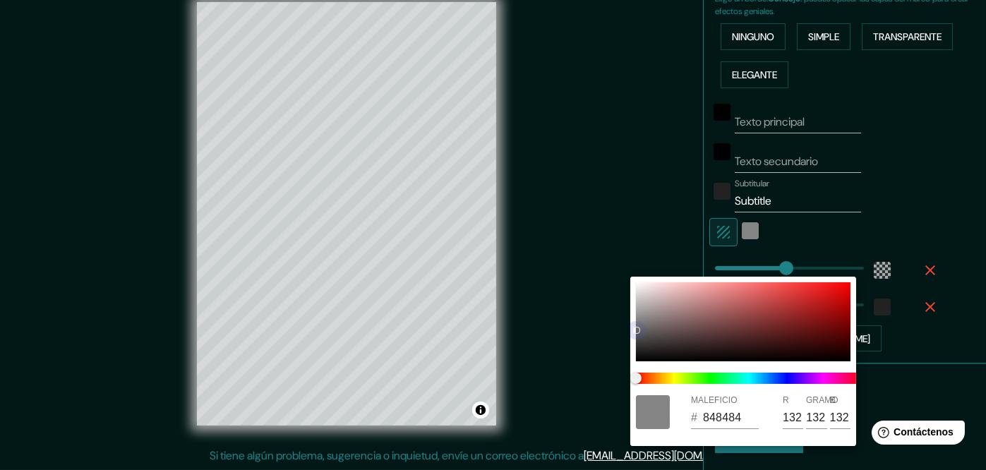
type input "139"
type input "204"
type input "34"
type input "949393"
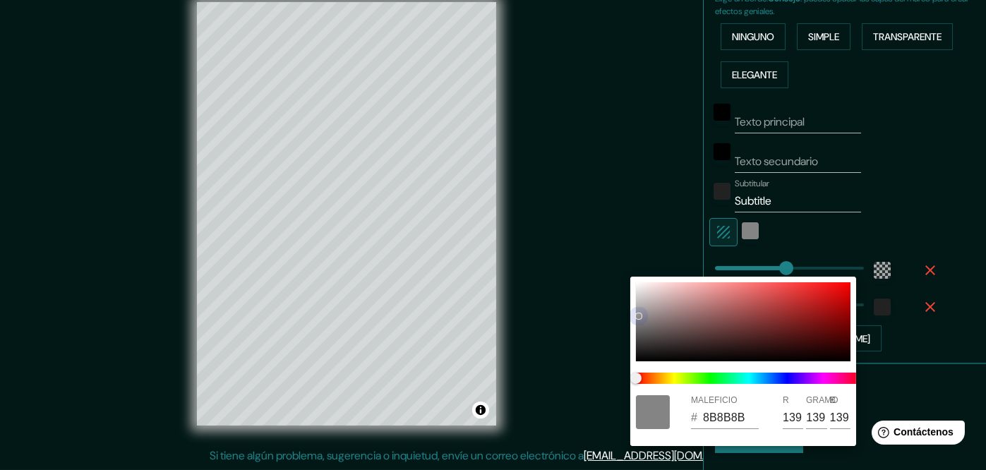
type input "148"
type input "147"
type input "204"
type input "34"
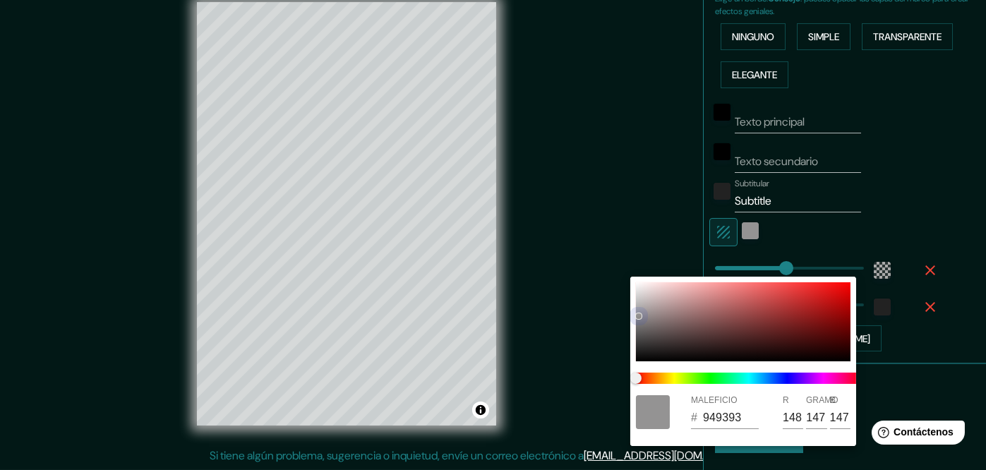
type input "A29F9F"
type input "162"
type input "159"
type input "204"
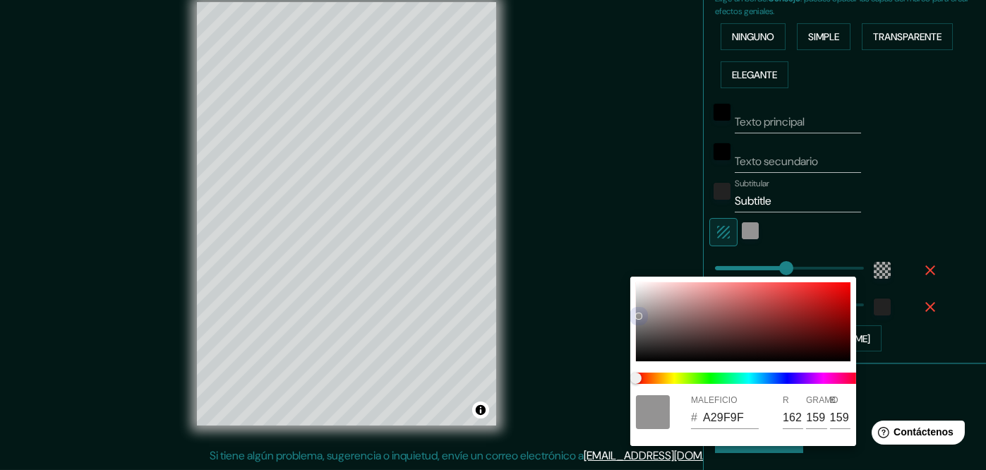
type input "34"
type input "A9A4A4"
type input "169"
type input "164"
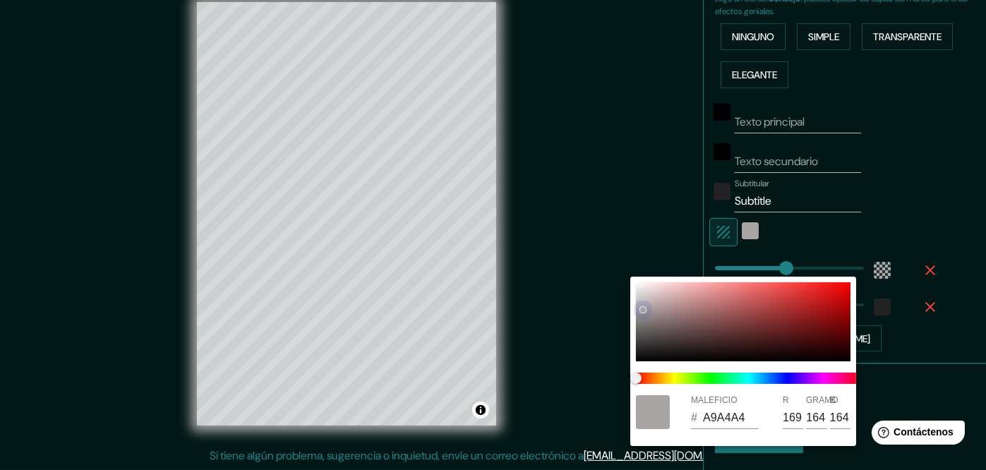
type input "204"
type input "34"
type input "204"
type input "34"
type input "AEA8A8"
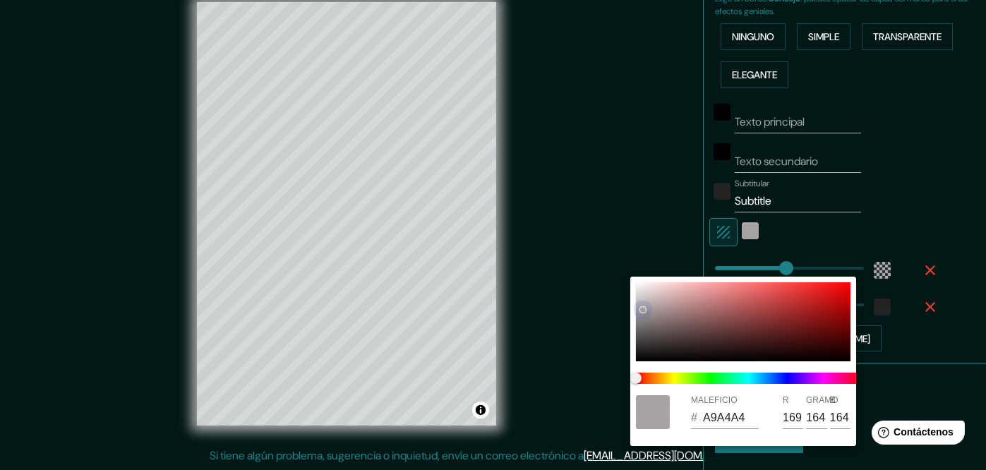
type input "174"
type input "168"
type input "204"
type input "34"
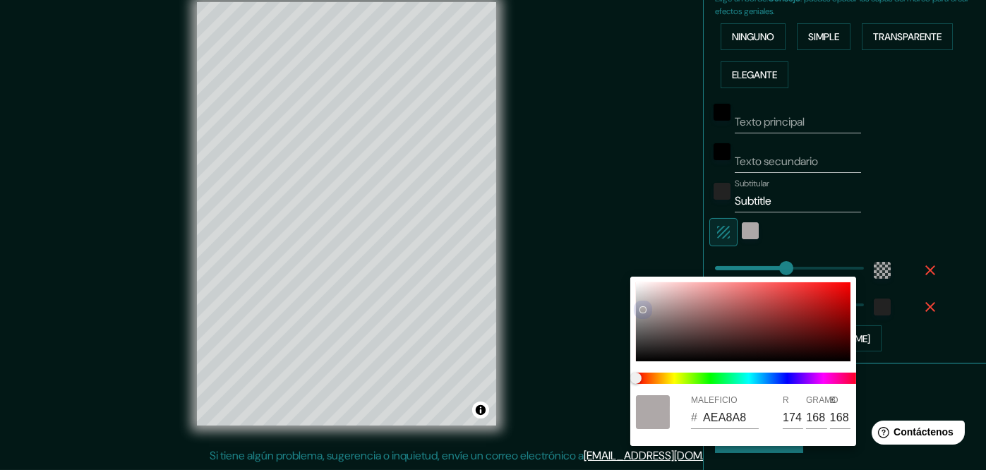
type input "B0AAAA"
type input "176"
type input "170"
type input "204"
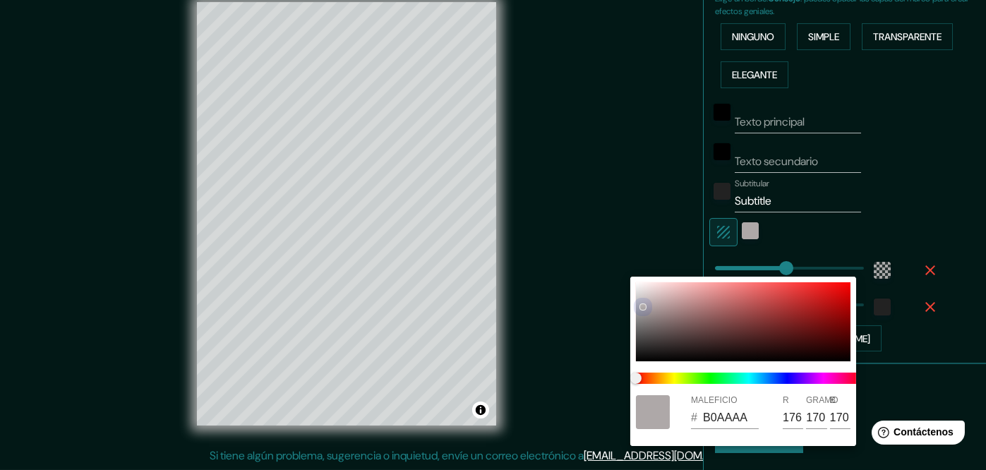
type input "34"
type input "C2BDBD"
type input "194"
type input "189"
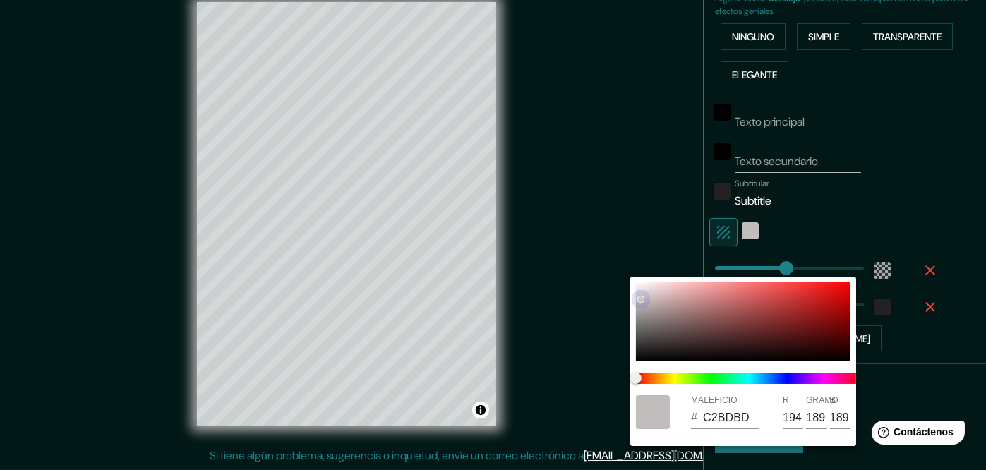
type input "204"
type input "34"
type input "C9C4C4"
type input "201"
type input "196"
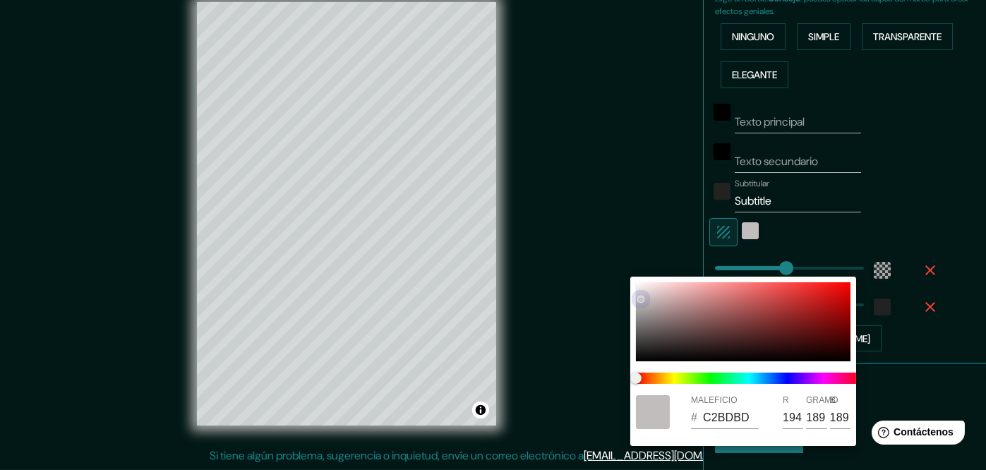
type input "196"
type input "204"
type input "34"
type input "CCC8C8"
type input "204"
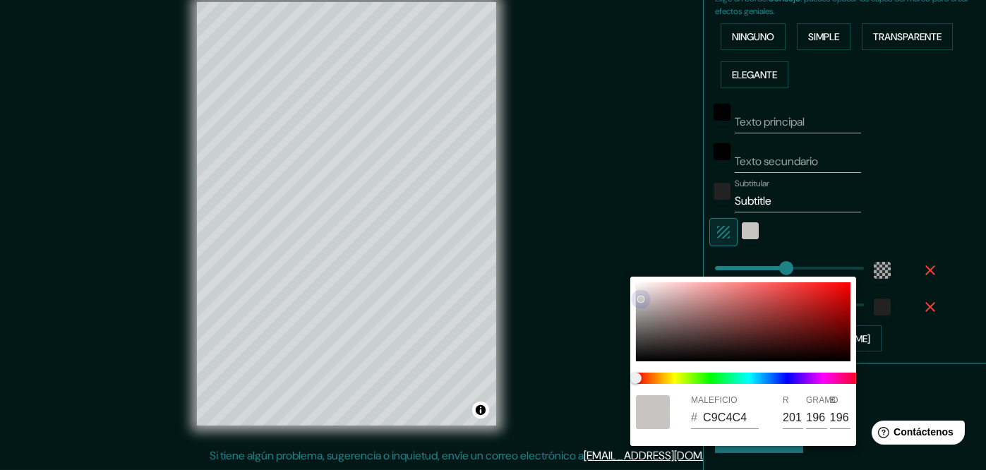
type input "200"
type input "204"
type input "34"
type input "D5D1D1"
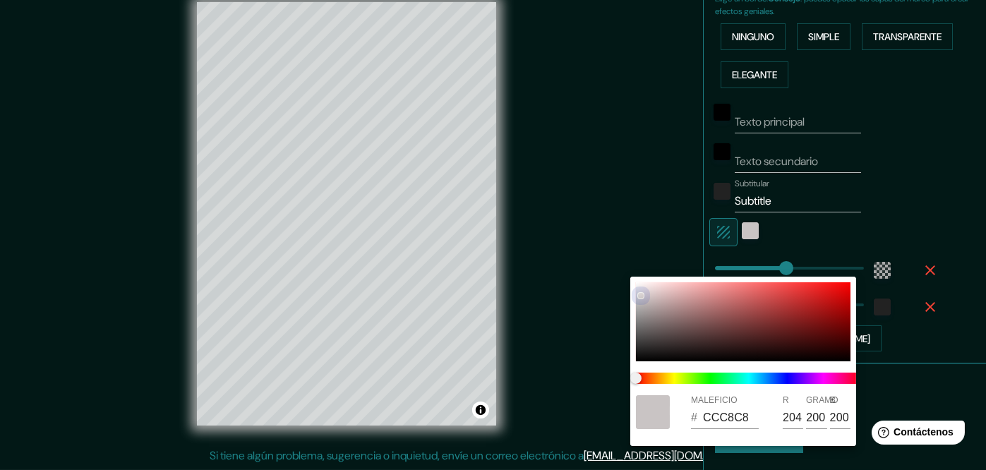
type input "213"
type input "209"
type input "204"
type input "34"
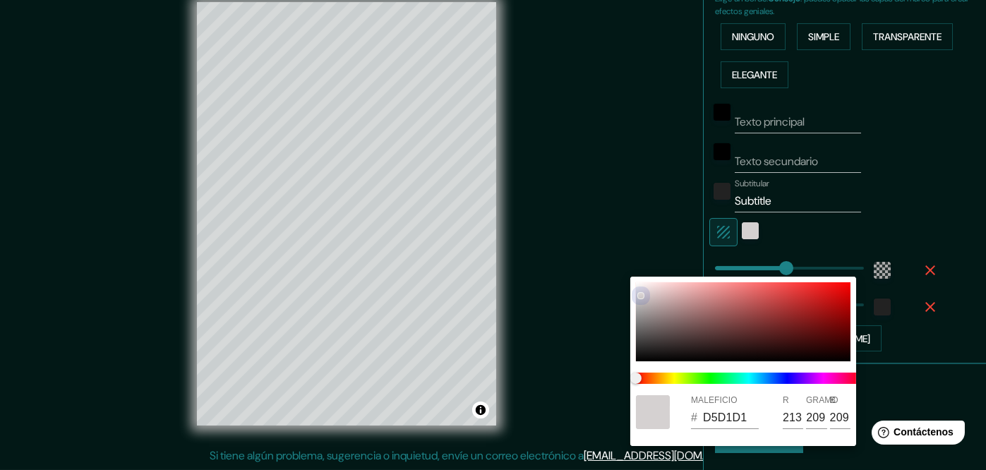
type input "DEDADA"
type input "222"
type input "218"
type input "204"
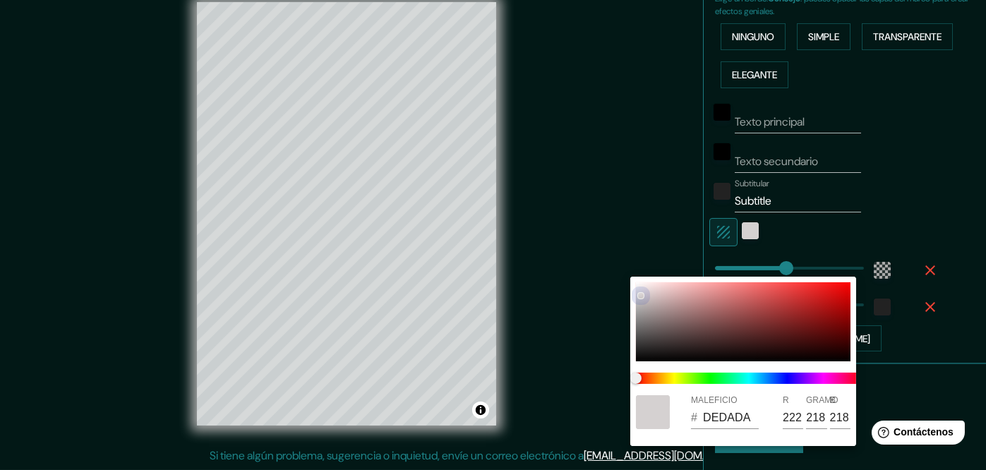
type input "34"
type input "E7E3E3"
type input "231"
type input "227"
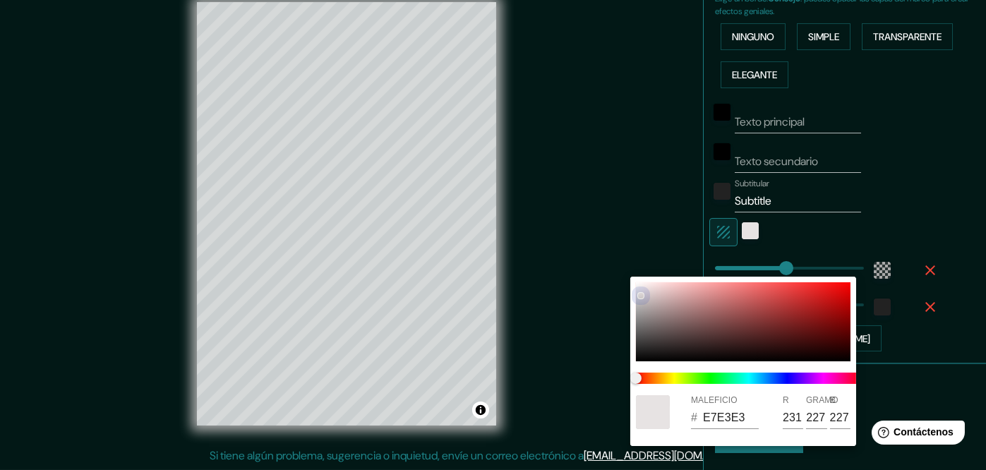
type input "204"
type input "34"
type input "F3EEEE"
type input "243"
type input "238"
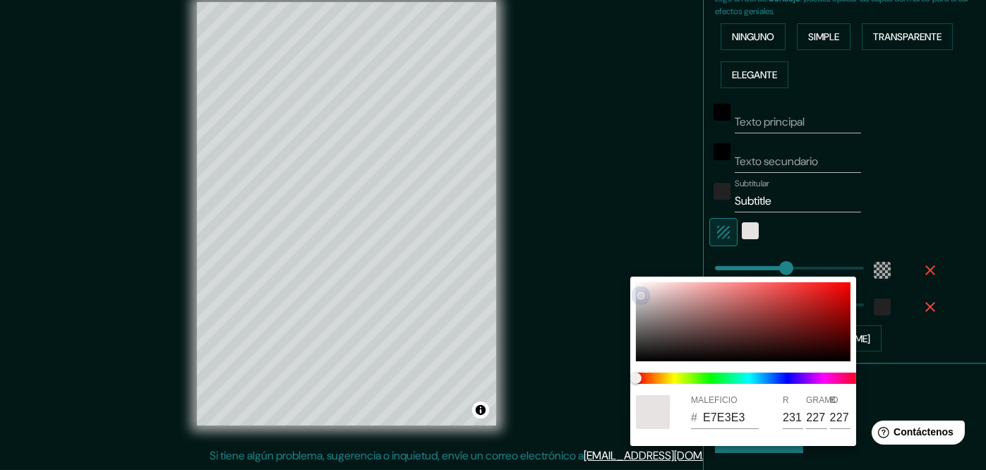
type input "238"
type input "204"
type input "34"
type input "204"
type input "34"
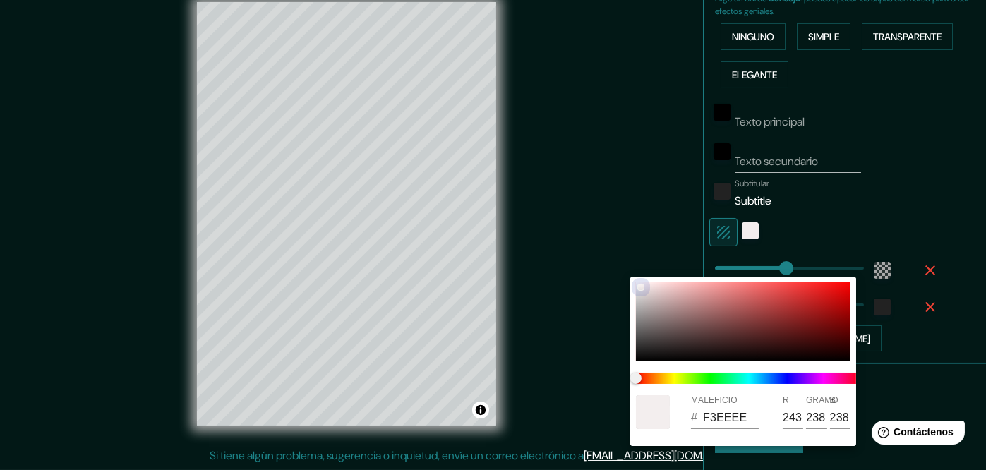
type input "F7F2F2"
type input "247"
type input "242"
type input "204"
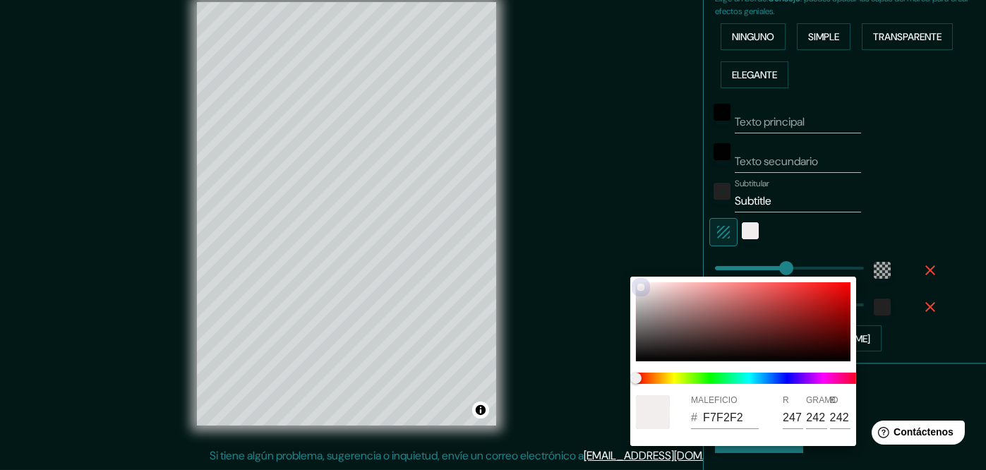
type input "34"
drag, startPoint x: 718, startPoint y: 313, endPoint x: 599, endPoint y: 309, distance: 119.4
click at [599, 309] on div "MALEFICIO # FFFEFE R 255 GRAMO 254 B 254" at bounding box center [493, 235] width 986 height 470
drag, startPoint x: 636, startPoint y: 289, endPoint x: 616, endPoint y: 298, distance: 21.5
click at [616, 298] on div "MALEFICIO # CECECE R 206 GRAMO 206 B 206" at bounding box center [493, 235] width 986 height 470
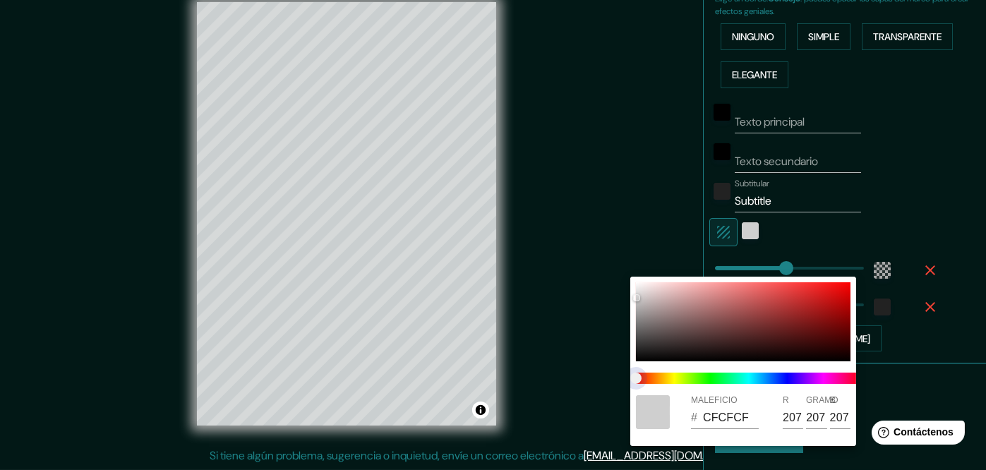
click at [659, 382] on span at bounding box center [749, 378] width 226 height 11
click at [659, 383] on span at bounding box center [749, 378] width 226 height 11
drag, startPoint x: 655, startPoint y: 383, endPoint x: 665, endPoint y: 383, distance: 9.9
click at [665, 383] on span at bounding box center [749, 378] width 226 height 11
drag, startPoint x: 642, startPoint y: 379, endPoint x: 680, endPoint y: 384, distance: 38.4
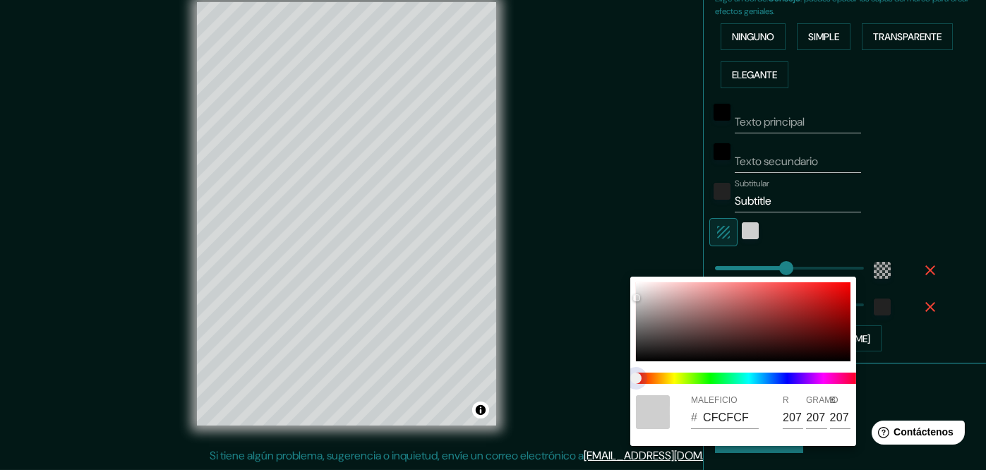
click at [680, 384] on span at bounding box center [749, 378] width 226 height 11
click at [667, 380] on span at bounding box center [749, 378] width 226 height 11
click at [681, 384] on span at bounding box center [749, 378] width 226 height 11
drag, startPoint x: 682, startPoint y: 385, endPoint x: 636, endPoint y: 379, distance: 46.2
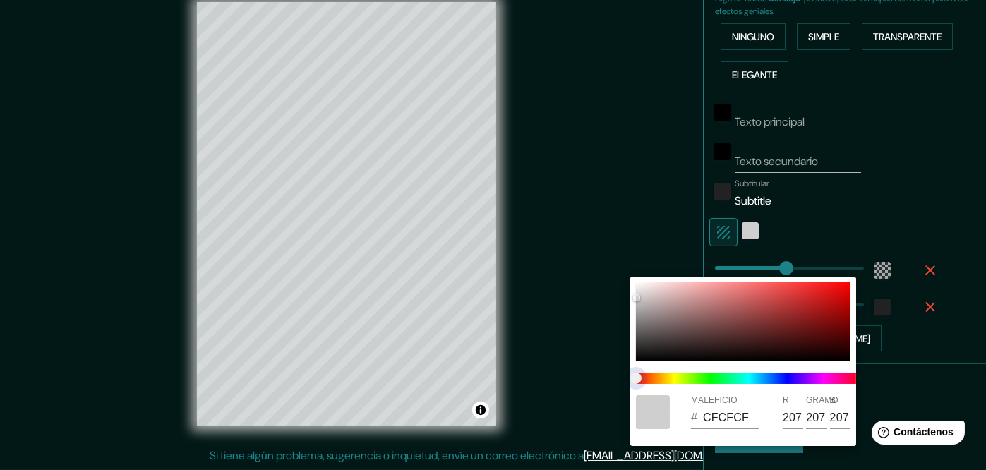
click at [681, 384] on span at bounding box center [749, 378] width 226 height 11
click at [642, 378] on span "control deslizante de color" at bounding box center [636, 378] width 11 height 11
click at [640, 379] on span "control deslizante de color" at bounding box center [636, 378] width 11 height 11
drag, startPoint x: 634, startPoint y: 379, endPoint x: 707, endPoint y: 364, distance: 74.2
click at [695, 381] on span at bounding box center [749, 378] width 226 height 11
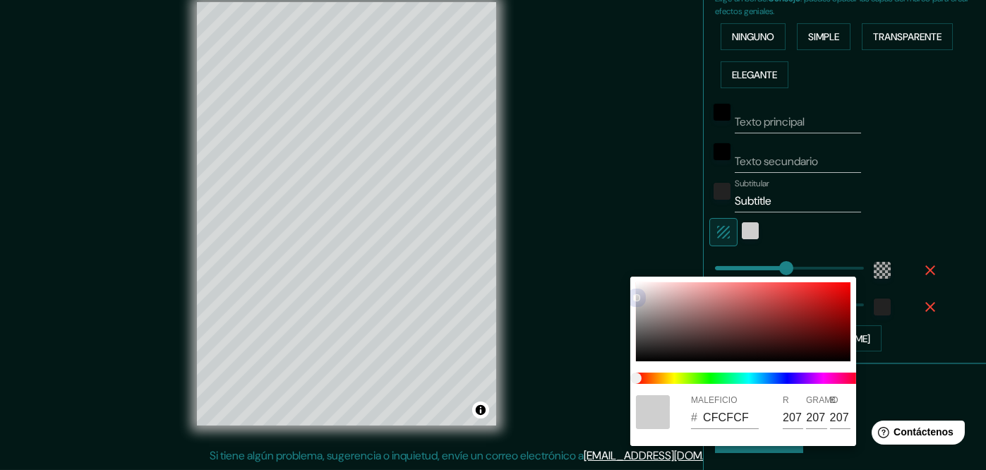
click at [723, 309] on div at bounding box center [743, 321] width 215 height 79
click at [642, 381] on span "control deslizante de color" at bounding box center [636, 378] width 11 height 11
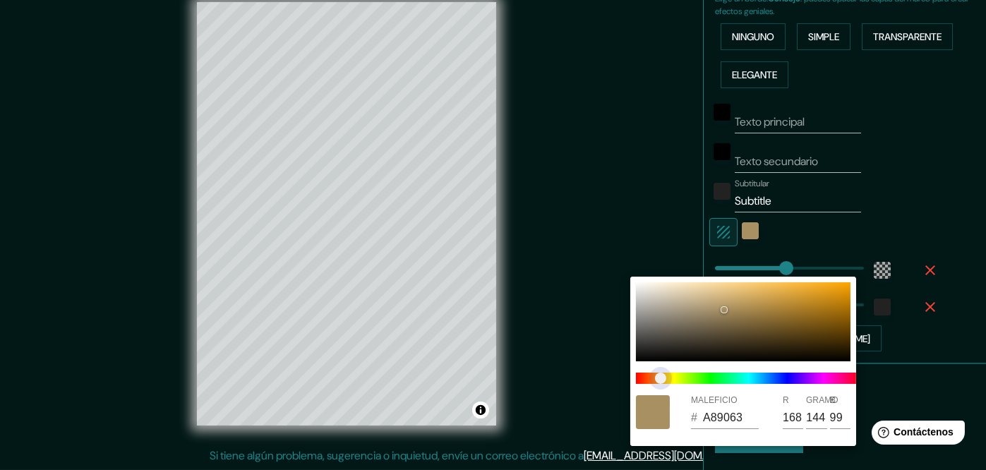
drag, startPoint x: 638, startPoint y: 383, endPoint x: 661, endPoint y: 385, distance: 22.7
click at [661, 384] on span "control deslizante de color" at bounding box center [660, 378] width 11 height 11
drag, startPoint x: 825, startPoint y: 314, endPoint x: 706, endPoint y: 282, distance: 123.7
click at [706, 282] on div at bounding box center [743, 321] width 215 height 79
click at [958, 181] on div at bounding box center [493, 235] width 986 height 470
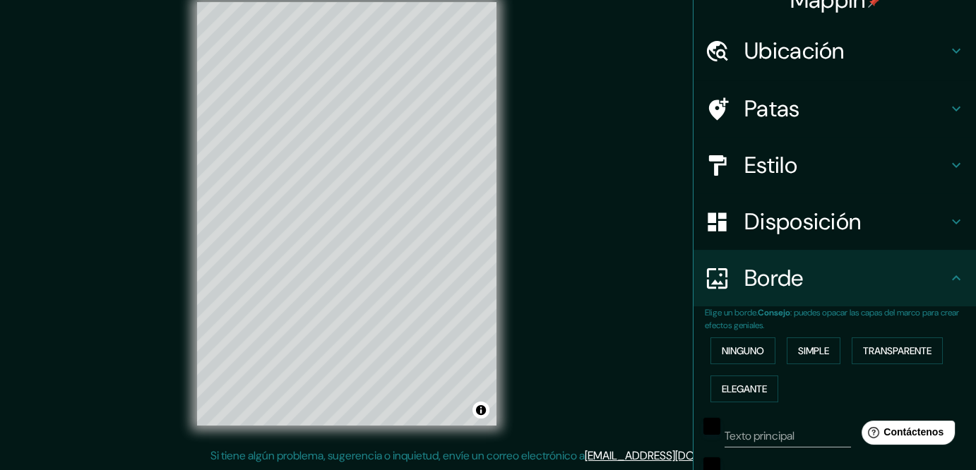
scroll to position [0, 0]
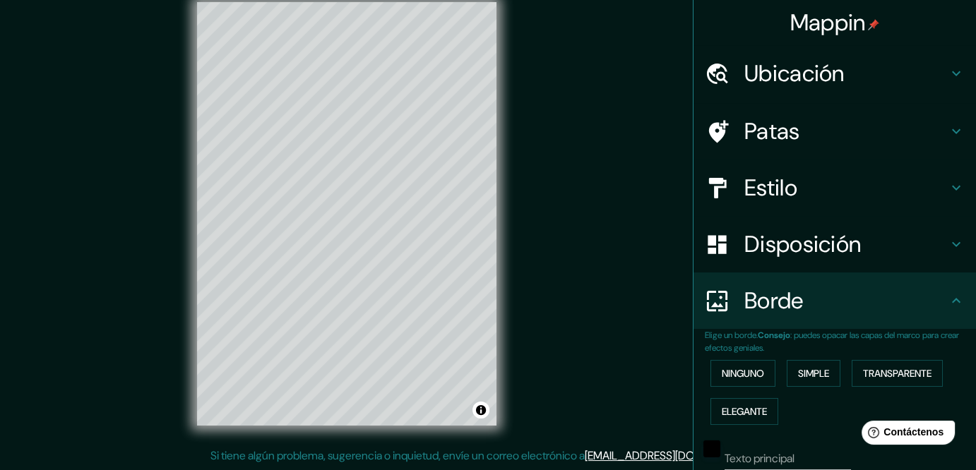
click at [870, 202] on h4 "Estilo" at bounding box center [845, 188] width 203 height 28
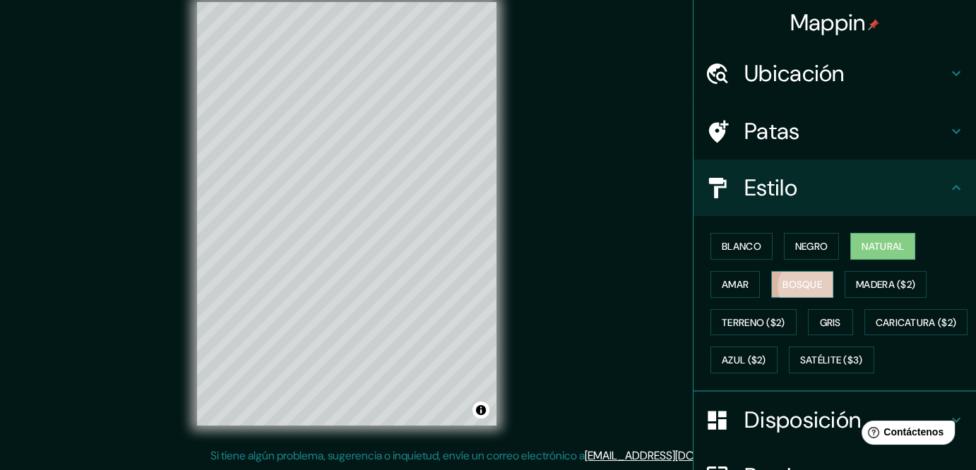
click at [811, 291] on font "Bosque" at bounding box center [802, 284] width 40 height 13
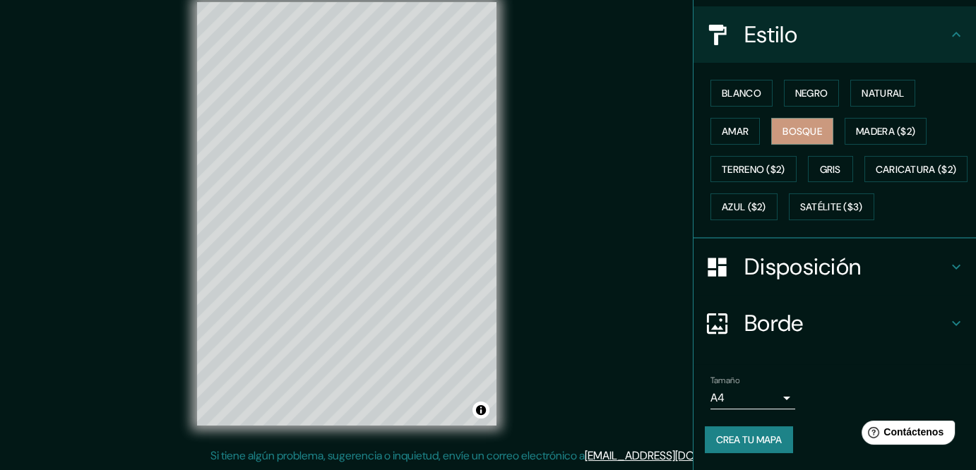
scroll to position [282, 0]
click at [840, 252] on font "Disposición" at bounding box center [802, 267] width 116 height 30
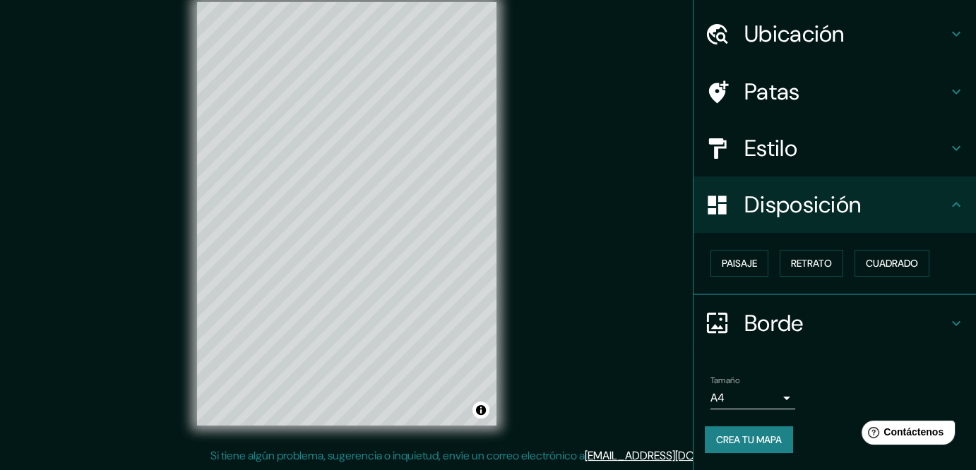
click at [863, 309] on h4 "Borde" at bounding box center [845, 323] width 203 height 28
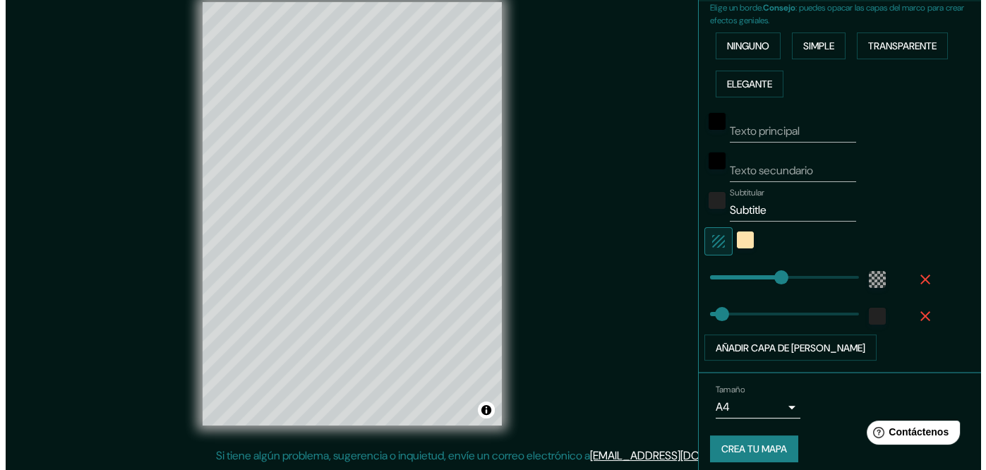
scroll to position [445, 0]
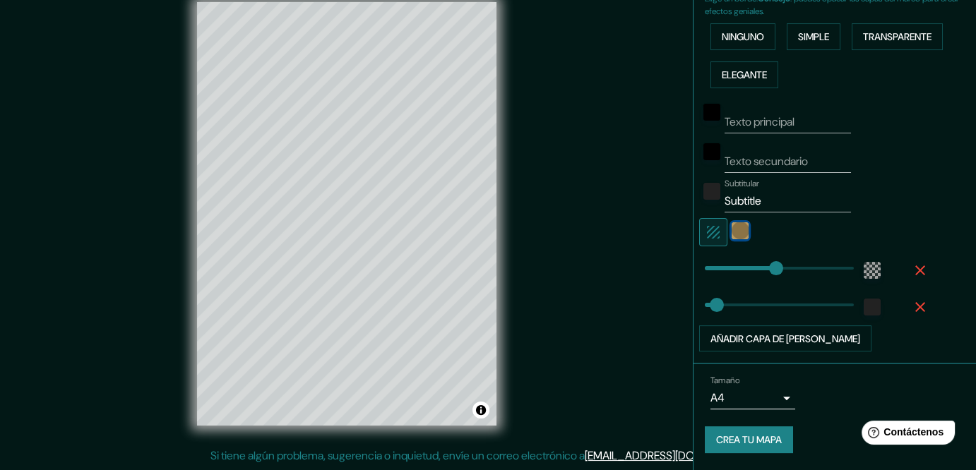
click at [731, 222] on div "color-FFE2AC" at bounding box center [739, 230] width 17 height 17
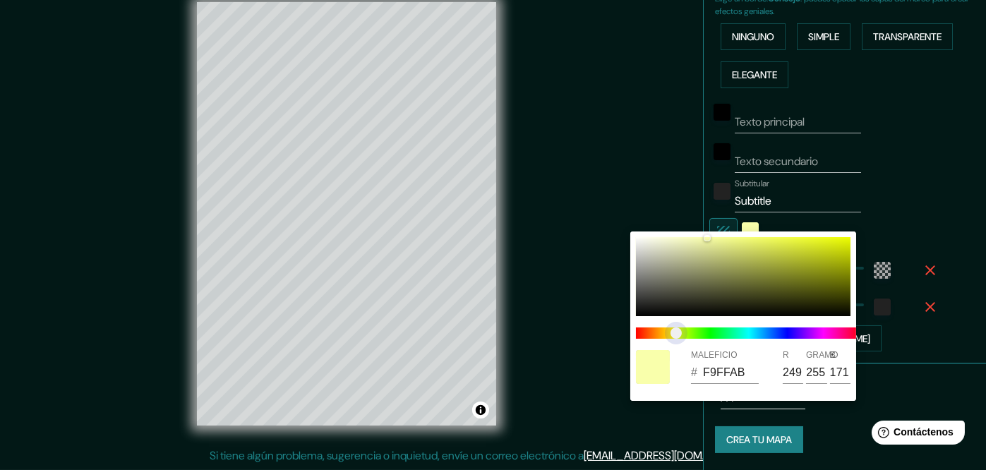
click at [676, 339] on span at bounding box center [749, 333] width 226 height 11
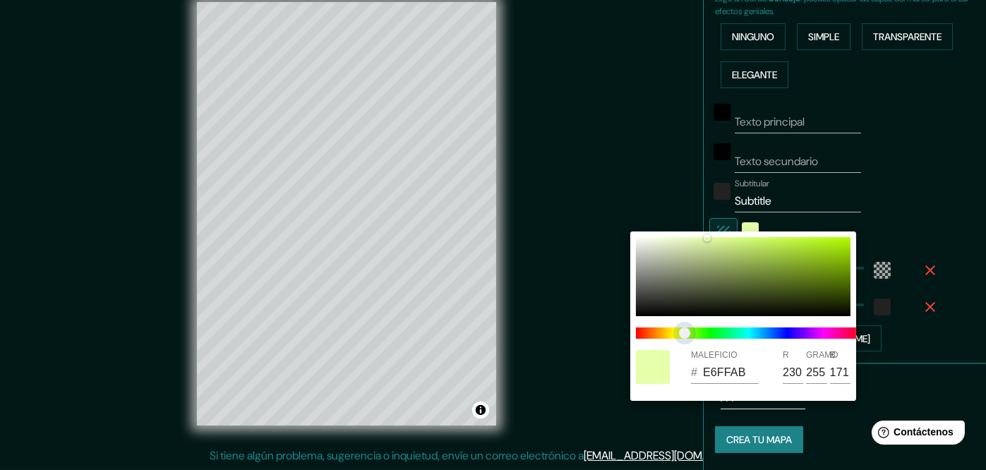
click at [685, 337] on span "control deslizante de color" at bounding box center [684, 333] width 11 height 11
drag, startPoint x: 695, startPoint y: 244, endPoint x: 669, endPoint y: 280, distance: 44.9
click at [669, 280] on div at bounding box center [743, 276] width 215 height 79
click at [561, 109] on div at bounding box center [493, 235] width 986 height 470
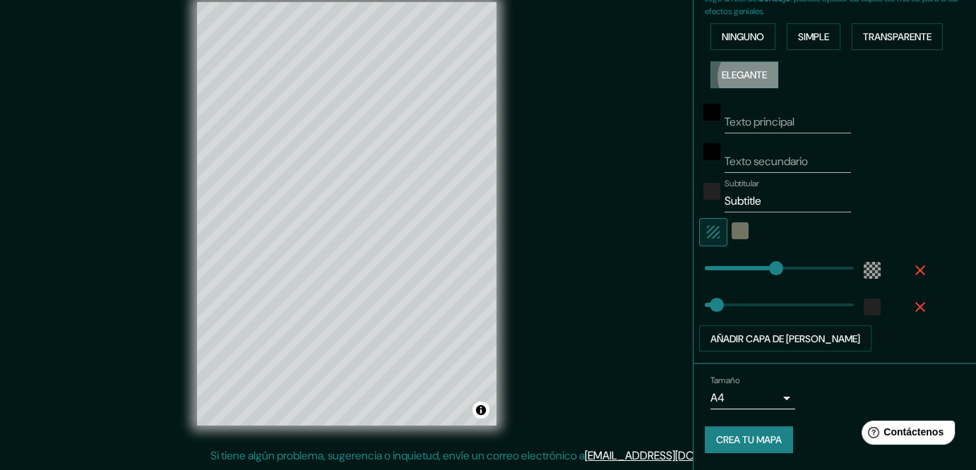
click at [767, 68] on font "Elegante" at bounding box center [744, 74] width 45 height 13
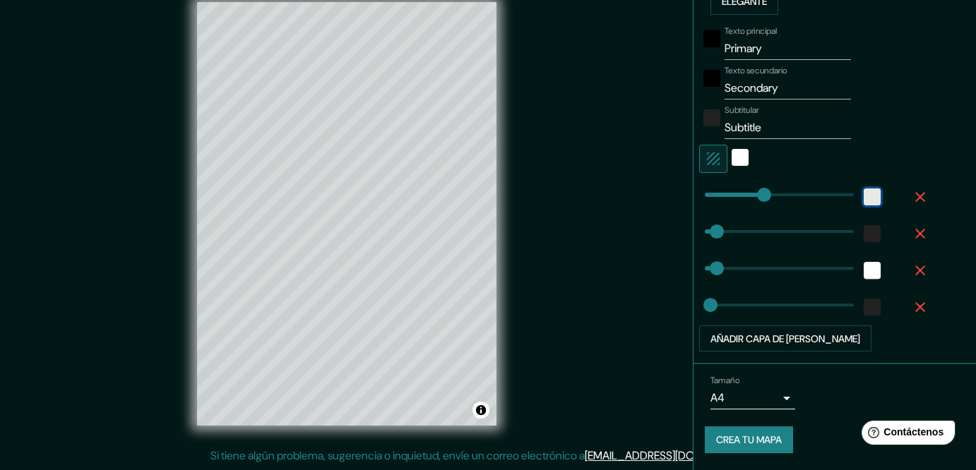
click at [863, 205] on div "blanco" at bounding box center [871, 197] width 17 height 17
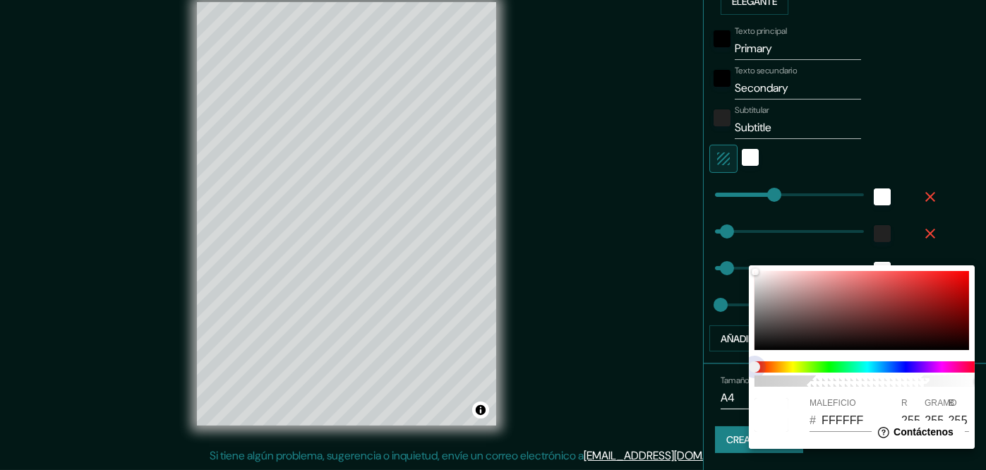
click at [801, 369] on span at bounding box center [868, 366] width 226 height 11
click at [807, 377] on div "100" at bounding box center [867, 374] width 237 height 37
drag, startPoint x: 755, startPoint y: 371, endPoint x: 786, endPoint y: 376, distance: 30.9
click at [786, 377] on div "100" at bounding box center [867, 374] width 237 height 37
drag, startPoint x: 786, startPoint y: 376, endPoint x: 796, endPoint y: 372, distance: 10.5
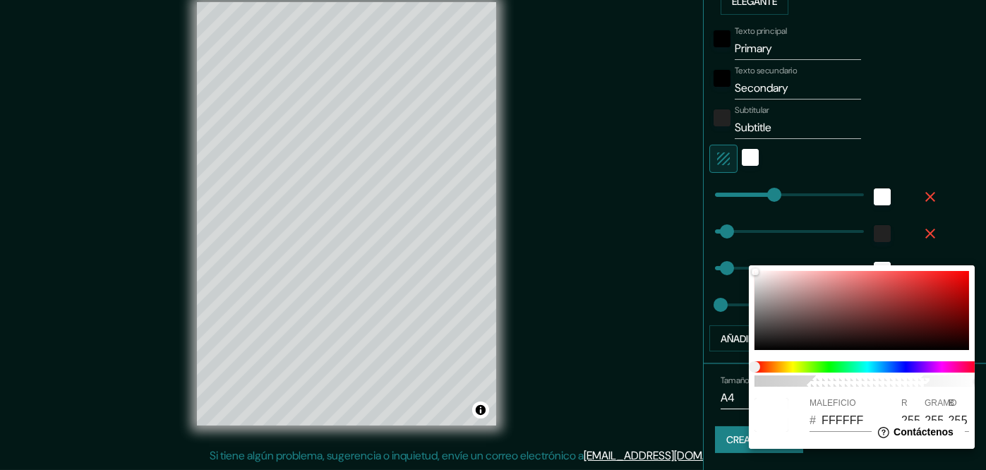
click at [792, 374] on div "100" at bounding box center [867, 374] width 237 height 37
click at [796, 372] on span at bounding box center [868, 366] width 226 height 11
click at [837, 317] on div at bounding box center [862, 310] width 215 height 79
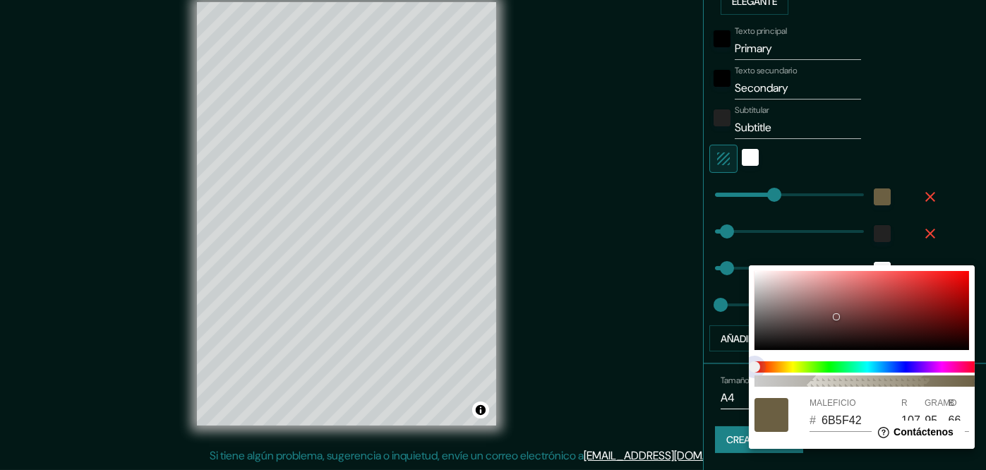
click at [782, 373] on span at bounding box center [868, 366] width 226 height 11
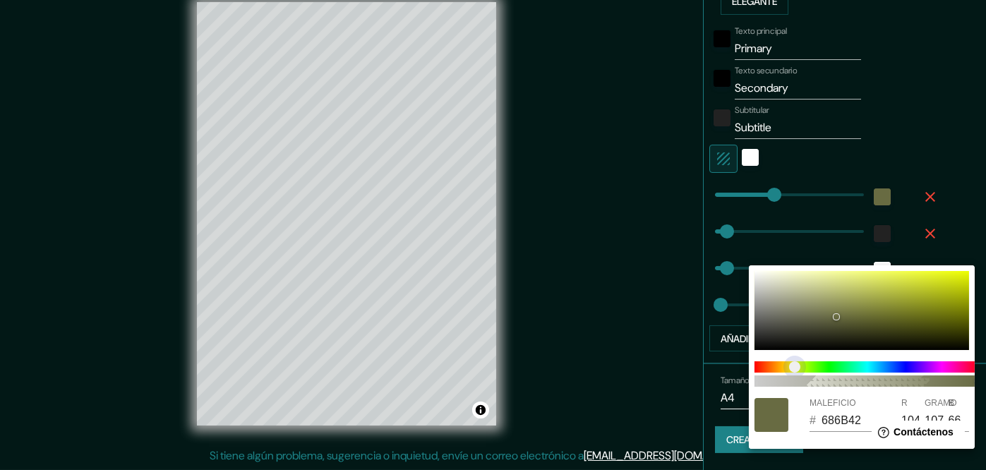
drag, startPoint x: 787, startPoint y: 375, endPoint x: 795, endPoint y: 373, distance: 8.6
click at [795, 373] on span "control deslizante de color" at bounding box center [794, 366] width 11 height 11
click at [777, 422] on div at bounding box center [772, 415] width 34 height 34
click at [843, 432] on input "686B42" at bounding box center [850, 421] width 56 height 23
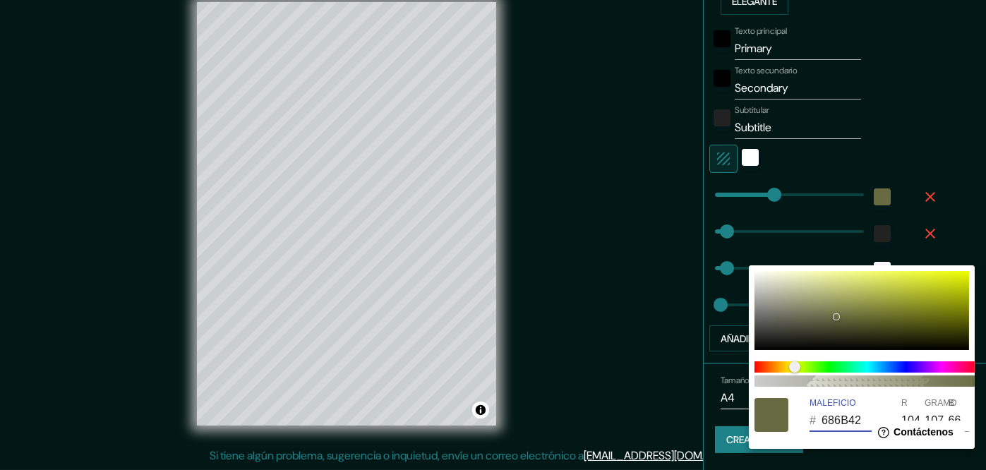
click at [843, 430] on input "686B42" at bounding box center [850, 421] width 56 height 23
click at [951, 195] on div at bounding box center [493, 235] width 986 height 470
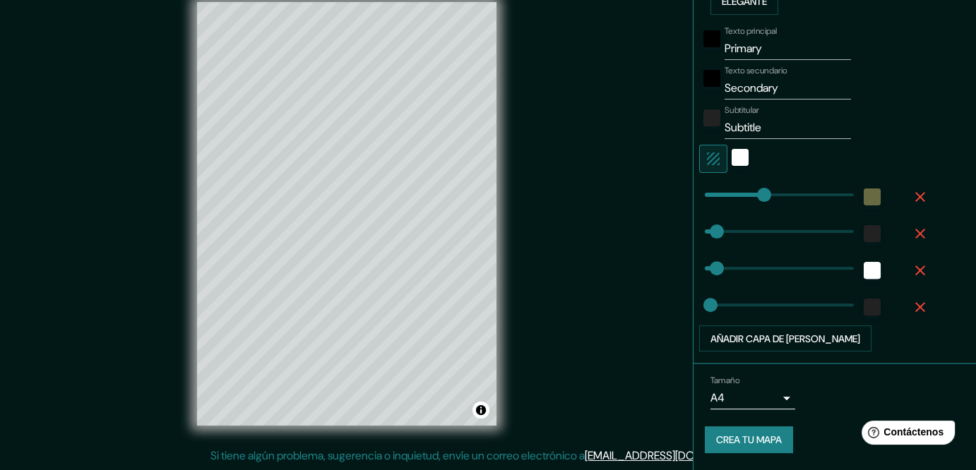
drag, startPoint x: 741, startPoint y: 221, endPoint x: 731, endPoint y: 222, distance: 10.6
click at [740, 173] on div at bounding box center [739, 159] width 25 height 28
click at [731, 166] on div "blanco" at bounding box center [739, 157] width 17 height 17
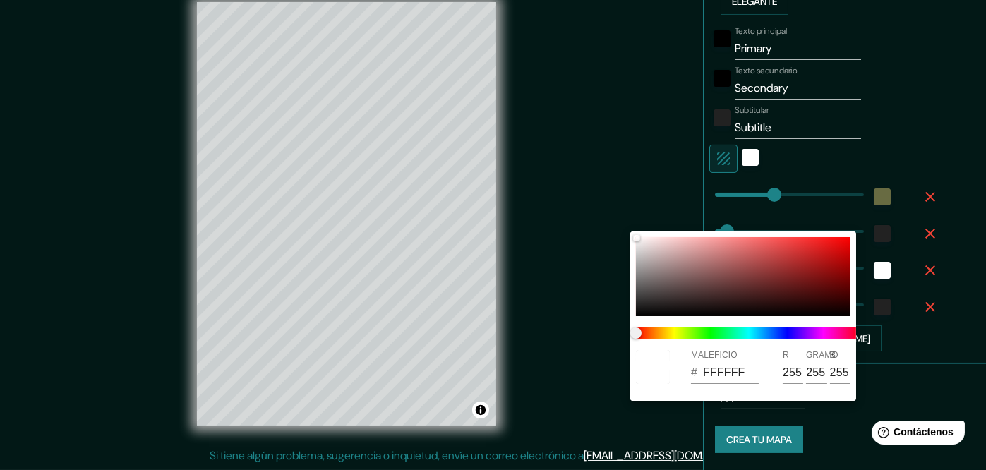
click at [743, 379] on input "FFFFFF" at bounding box center [731, 372] width 56 height 23
click at [742, 380] on input "FFFFFF" at bounding box center [731, 372] width 56 height 23
click at [741, 380] on input "FFFFFF" at bounding box center [731, 372] width 56 height 23
click at [740, 380] on input "FFFFFF" at bounding box center [731, 372] width 56 height 23
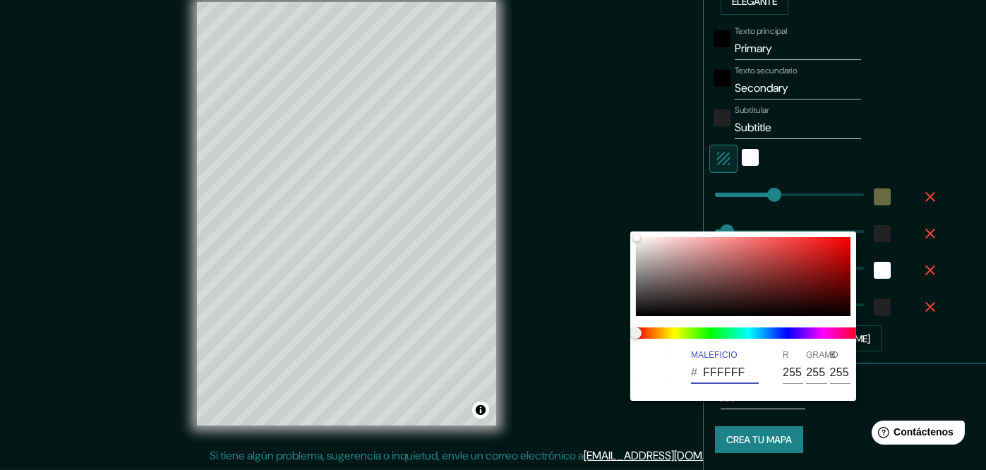
paste input "686B42"
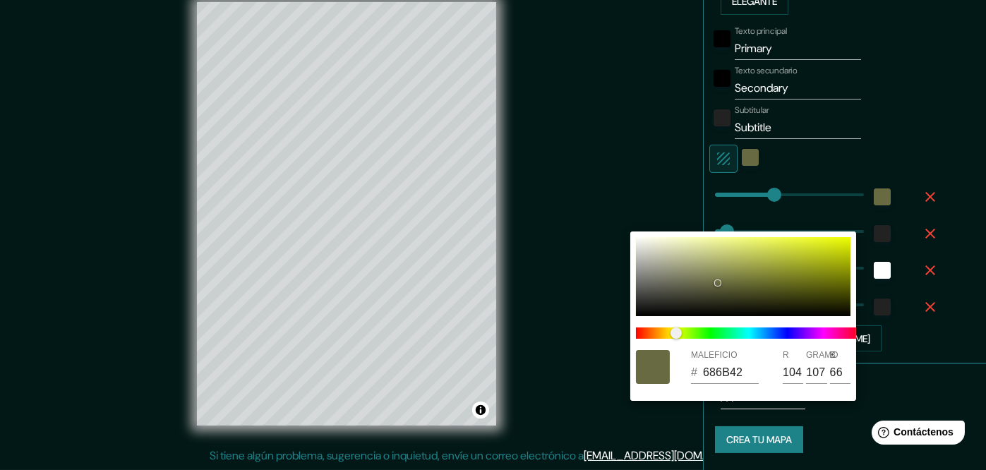
click at [929, 137] on div at bounding box center [493, 235] width 986 height 470
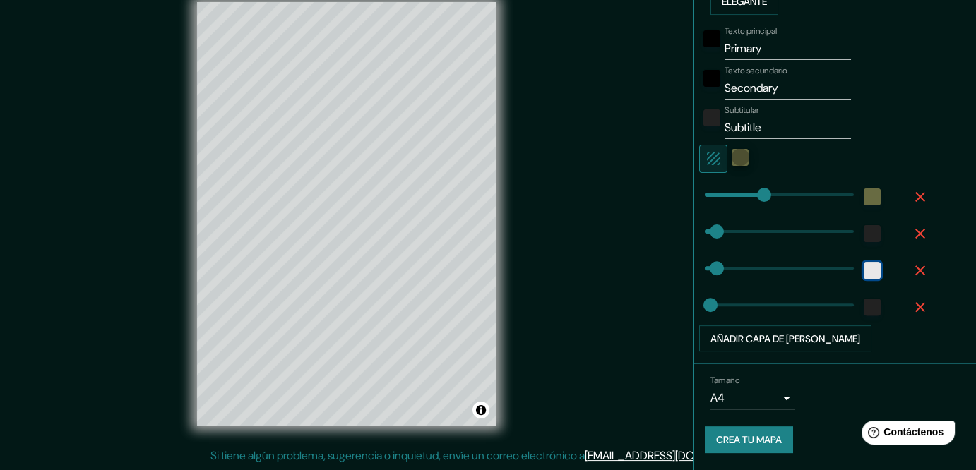
click at [863, 279] on div "blanco" at bounding box center [871, 270] width 17 height 17
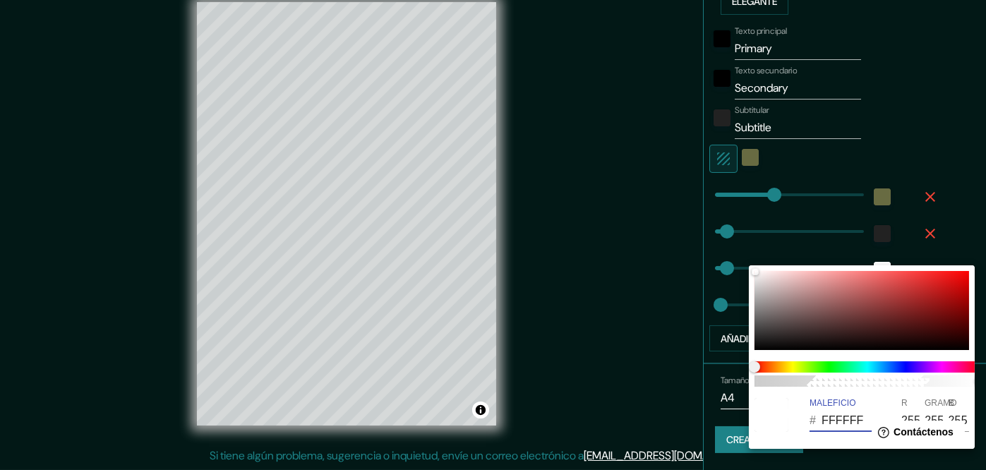
click at [843, 422] on input "FFFFFF" at bounding box center [850, 421] width 56 height 23
click at [845, 422] on input "FFFFFF" at bounding box center [850, 421] width 56 height 23
click at [844, 422] on input "FFFFFF" at bounding box center [850, 421] width 56 height 23
paste input "686B42"
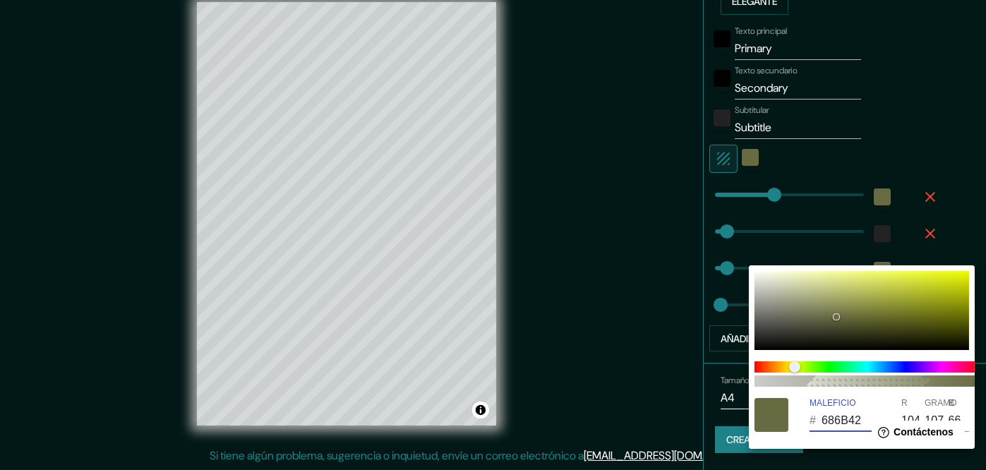
click at [958, 164] on div at bounding box center [493, 235] width 986 height 470
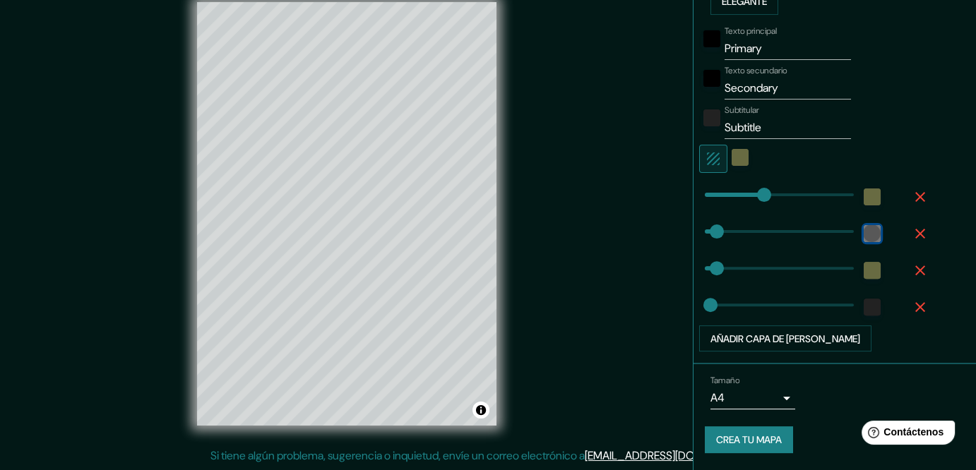
click at [866, 242] on div "color-222222" at bounding box center [871, 233] width 17 height 17
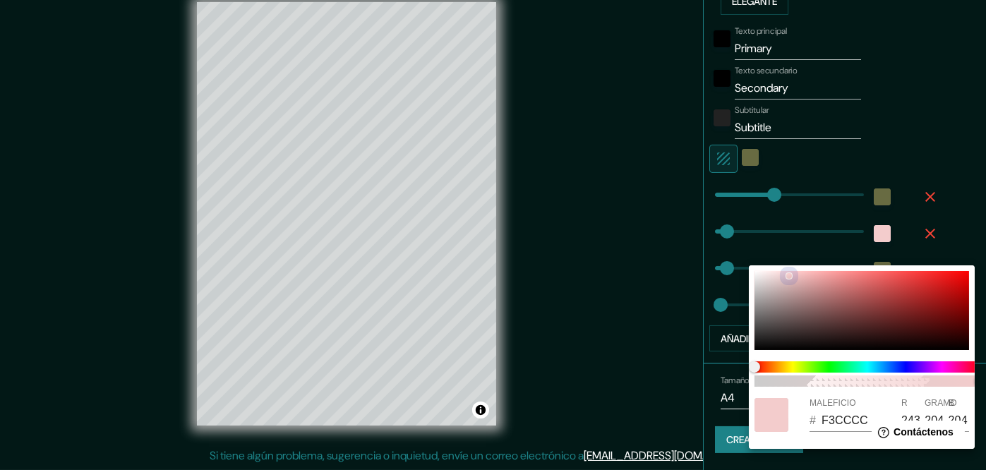
drag, startPoint x: 789, startPoint y: 268, endPoint x: 791, endPoint y: 257, distance: 10.8
click at [791, 257] on div "100 MALEFICIO # F3CCCC R 243 GRAMO 204 B 204" at bounding box center [493, 235] width 986 height 470
click at [836, 422] on input "F3CCCC" at bounding box center [850, 421] width 56 height 23
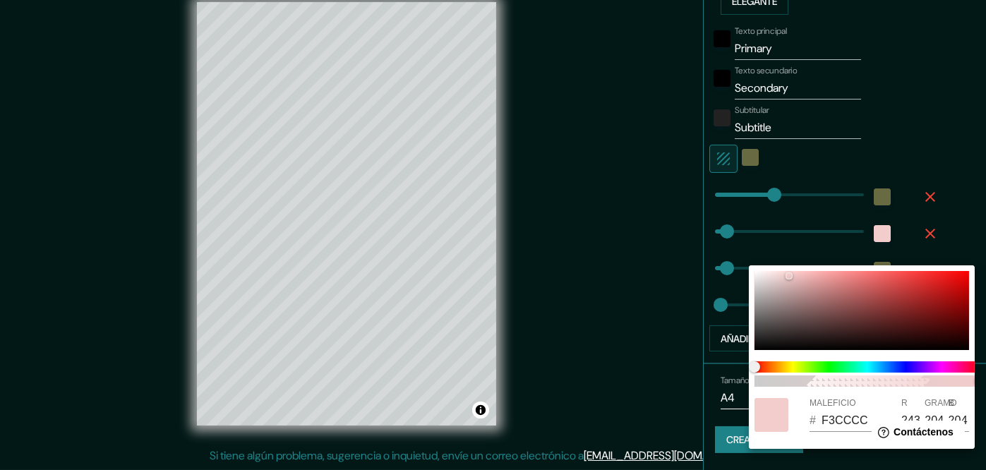
drag, startPoint x: 948, startPoint y: 159, endPoint x: 917, endPoint y: 273, distance: 118.3
click at [948, 160] on div at bounding box center [493, 235] width 986 height 470
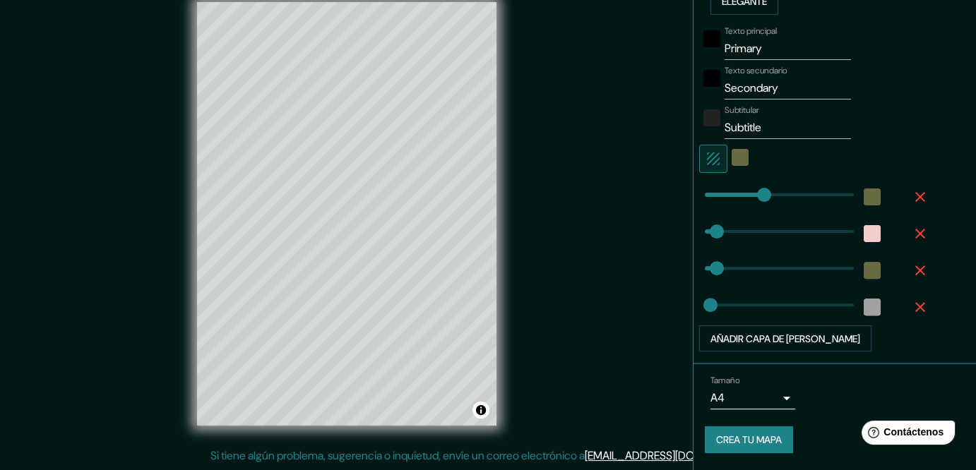
click at [864, 320] on div at bounding box center [871, 306] width 25 height 25
click at [864, 316] on div "color-222222" at bounding box center [871, 307] width 17 height 17
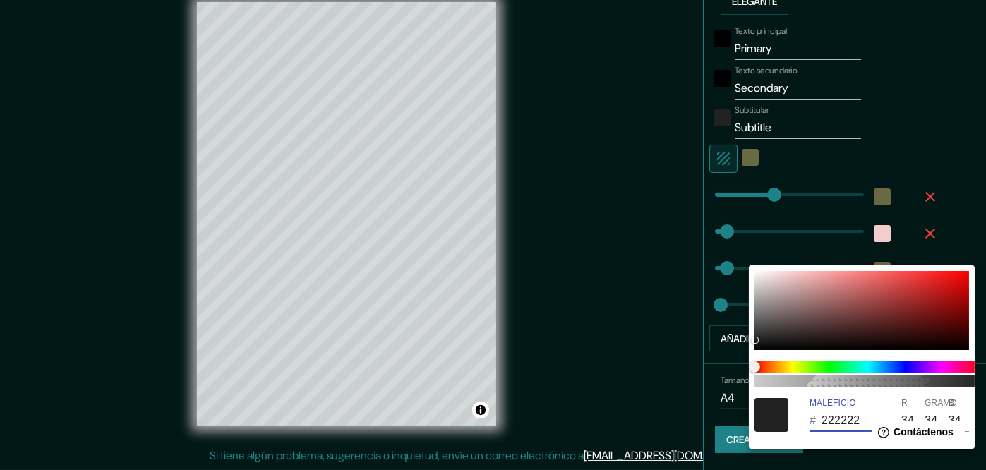
click at [835, 426] on input "222222" at bounding box center [850, 421] width 56 height 23
paste input "F3CCCC"
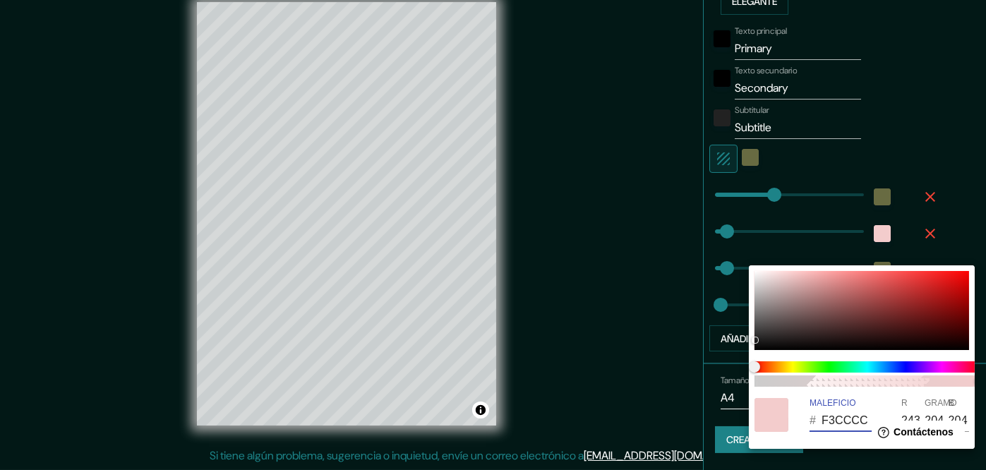
scroll to position [0, 4]
click at [914, 177] on div at bounding box center [493, 235] width 986 height 470
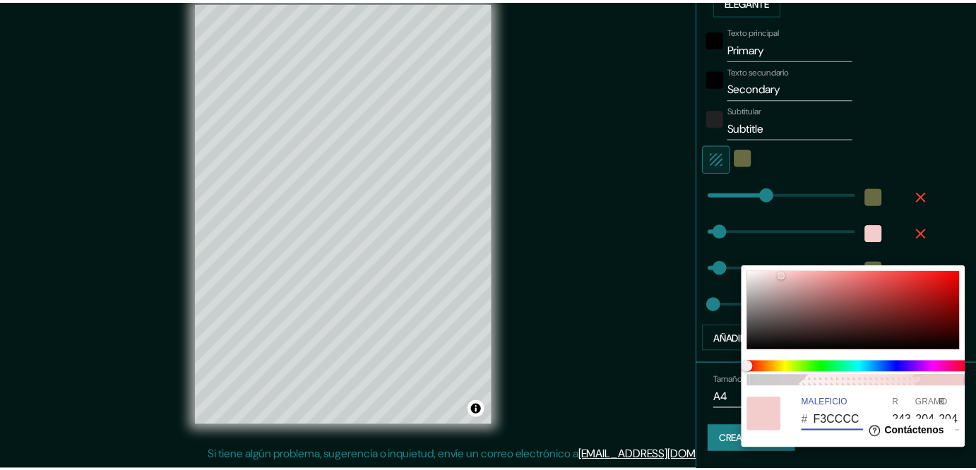
scroll to position [0, 0]
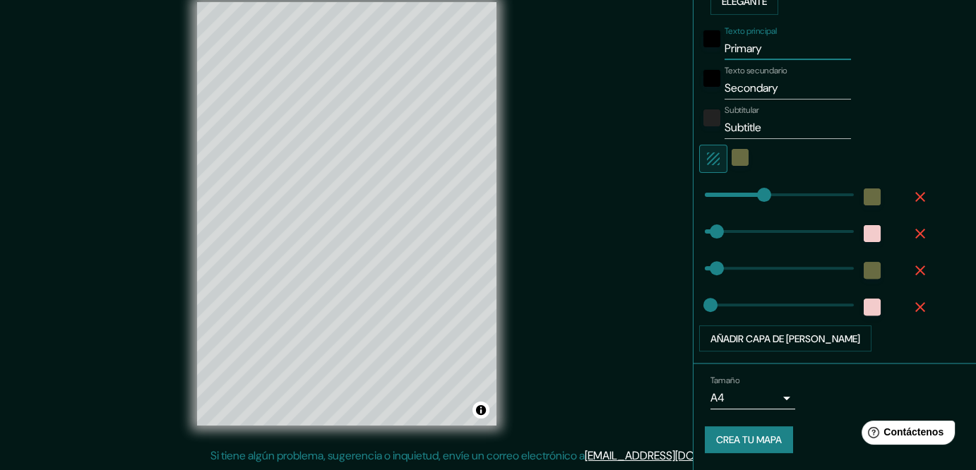
drag, startPoint x: 774, startPoint y: 97, endPoint x: 588, endPoint y: 136, distance: 189.7
click at [590, 136] on div "Mappin Ubicación Chilpancingo, [GEOGRAPHIC_DATA], [GEOGRAPHIC_DATA] Patas Estil…" at bounding box center [488, 225] width 976 height 491
drag, startPoint x: 788, startPoint y: 135, endPoint x: 645, endPoint y: 170, distance: 147.6
click at [645, 170] on div "Mappin Ubicación Chilpancingo, [GEOGRAPHIC_DATA], [GEOGRAPHIC_DATA] Patas Estil…" at bounding box center [488, 225] width 976 height 491
drag, startPoint x: 719, startPoint y: 185, endPoint x: 655, endPoint y: 198, distance: 64.9
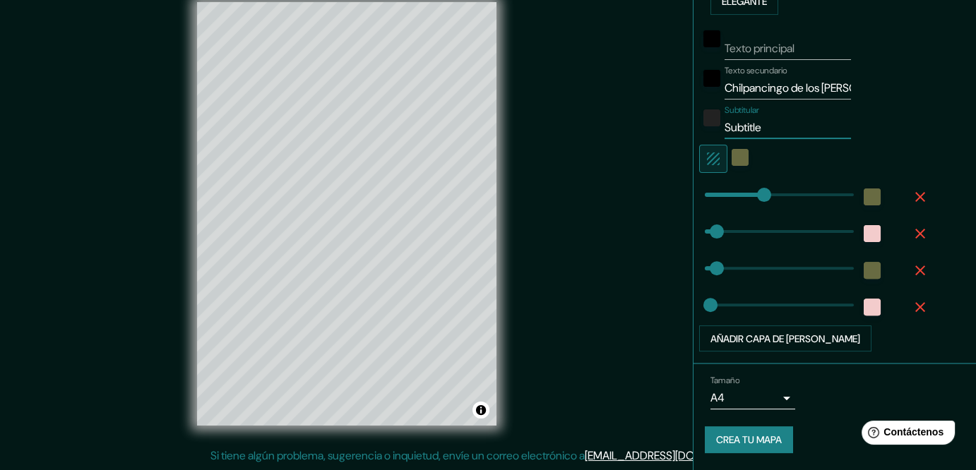
click at [655, 198] on div "Mappin Ubicación Chilpancingo, [GEOGRAPHIC_DATA], [GEOGRAPHIC_DATA] Patas Estil…" at bounding box center [488, 225] width 976 height 491
click at [703, 87] on div "negro" at bounding box center [711, 78] width 17 height 17
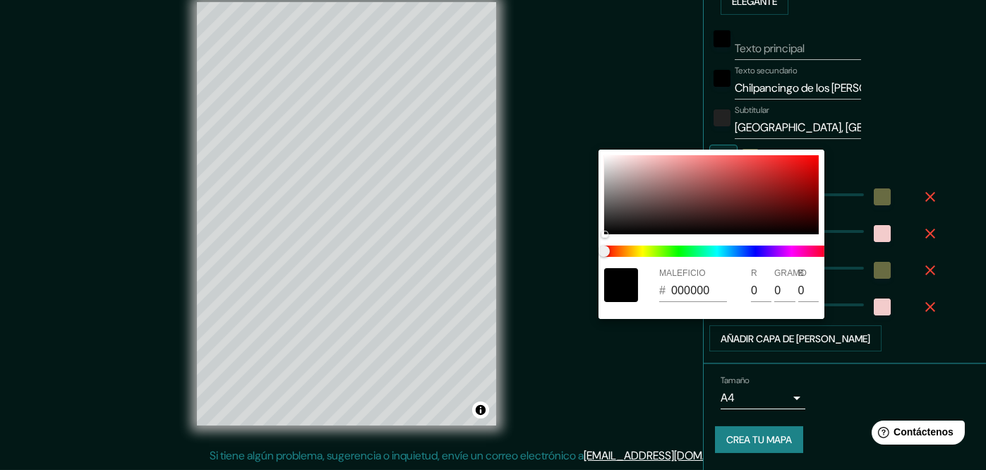
click at [952, 245] on div at bounding box center [493, 235] width 986 height 470
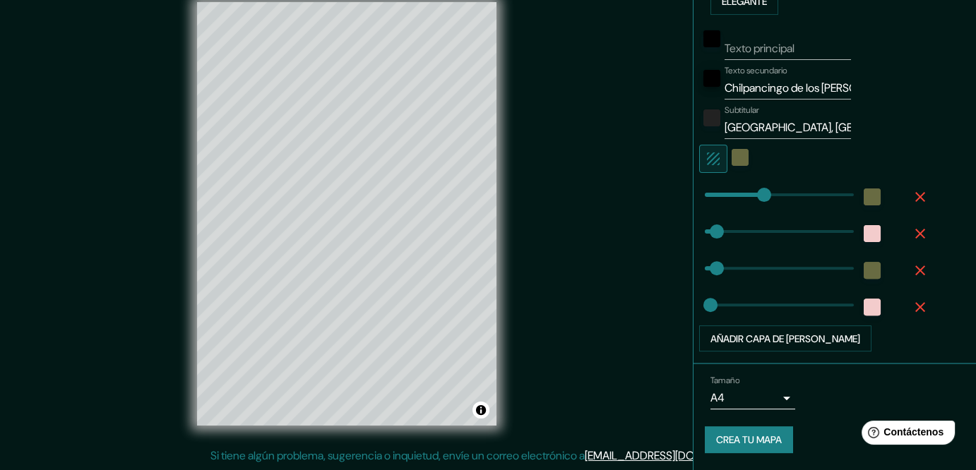
click at [859, 246] on div at bounding box center [871, 233] width 25 height 25
click at [863, 242] on div "color-F3CCCC" at bounding box center [871, 233] width 17 height 17
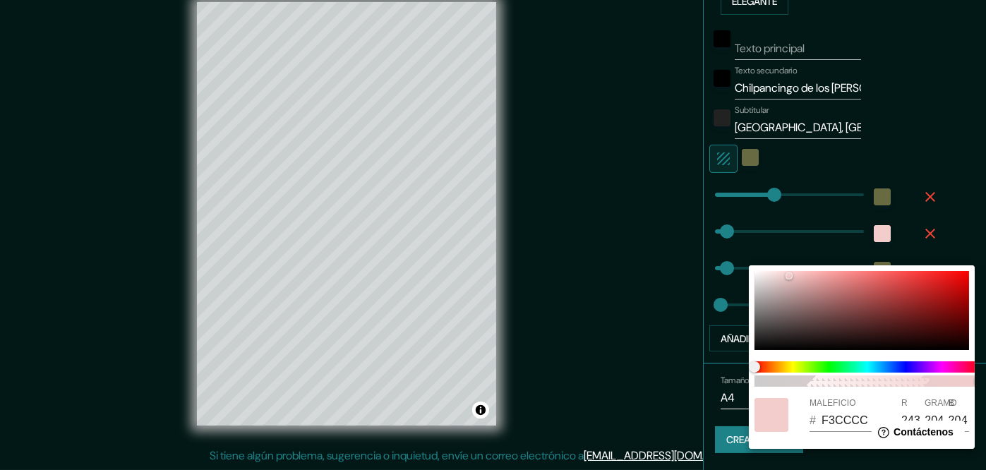
click at [837, 429] on input "F3CCCC" at bounding box center [850, 421] width 56 height 23
click at [712, 123] on div at bounding box center [493, 235] width 986 height 470
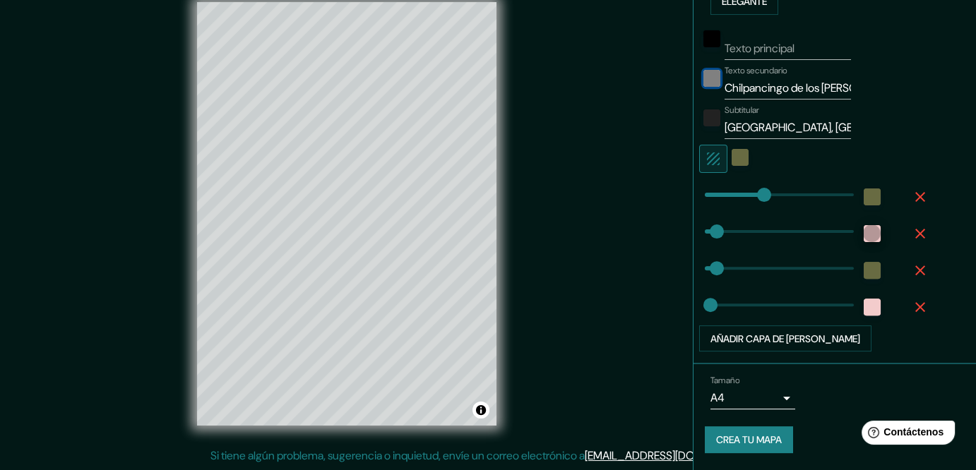
click at [703, 87] on div "negro" at bounding box center [711, 78] width 17 height 17
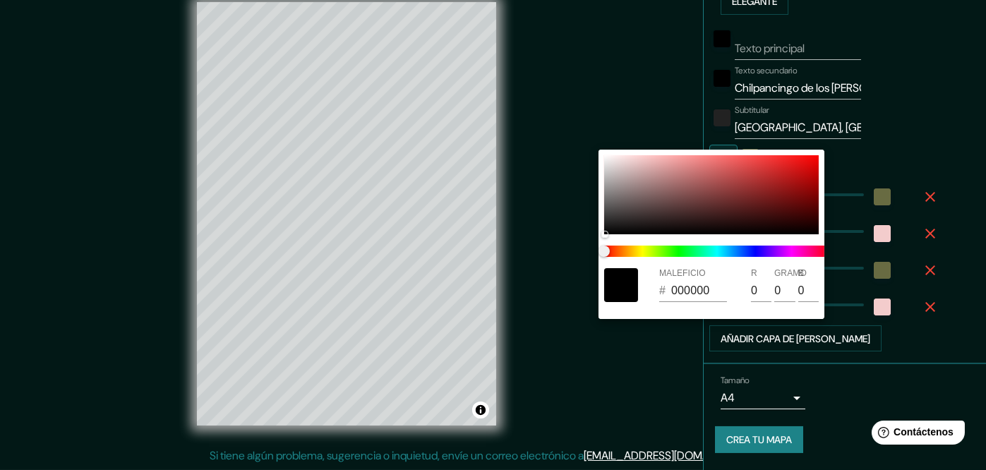
click at [708, 297] on input "000000" at bounding box center [699, 291] width 56 height 23
paste input "F3CCCC"
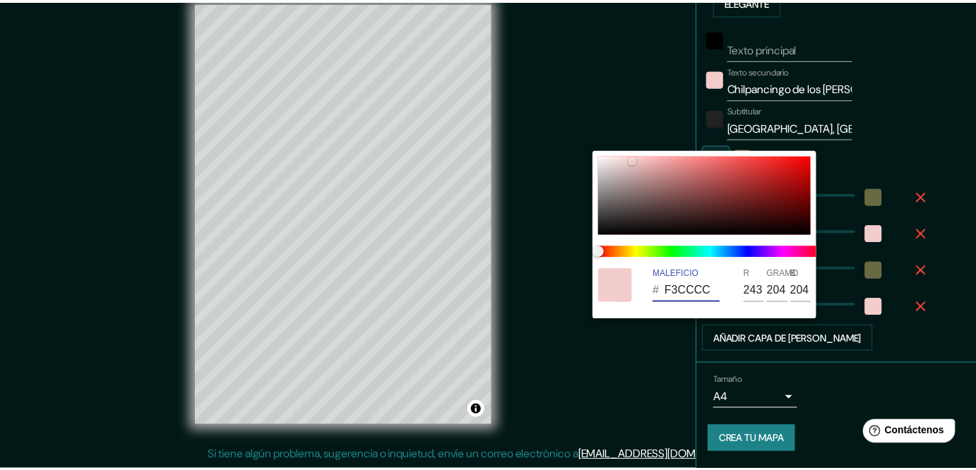
scroll to position [0, 4]
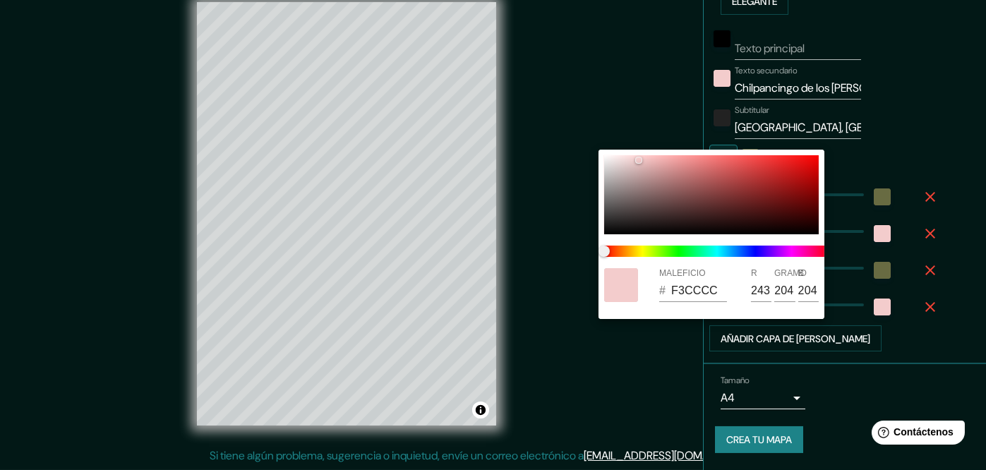
click at [933, 167] on div at bounding box center [493, 235] width 986 height 470
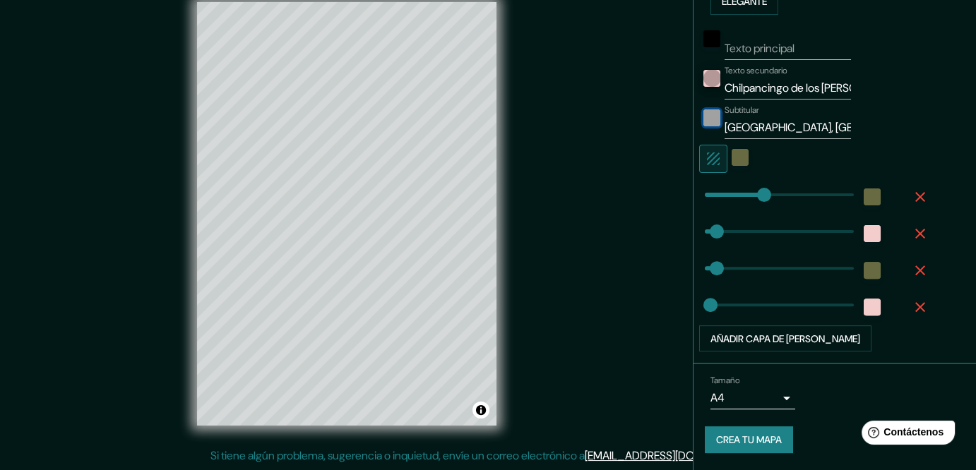
click at [703, 126] on div "color-222222" at bounding box center [711, 117] width 17 height 17
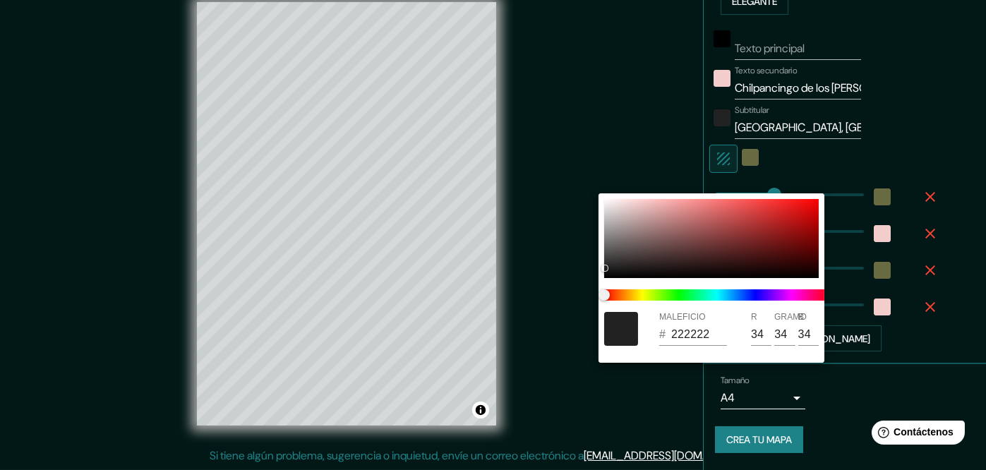
click at [693, 337] on input "222222" at bounding box center [699, 334] width 56 height 23
paste input "F3CCCC"
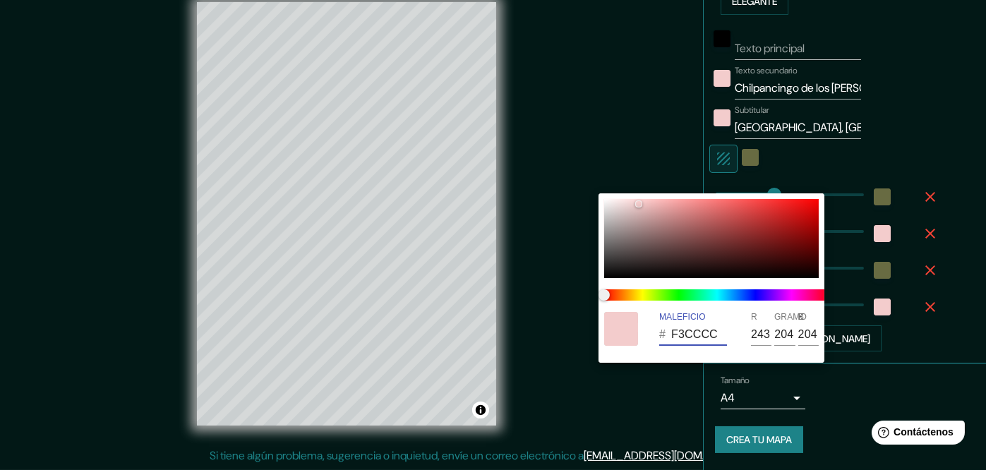
click at [919, 133] on div at bounding box center [493, 235] width 986 height 470
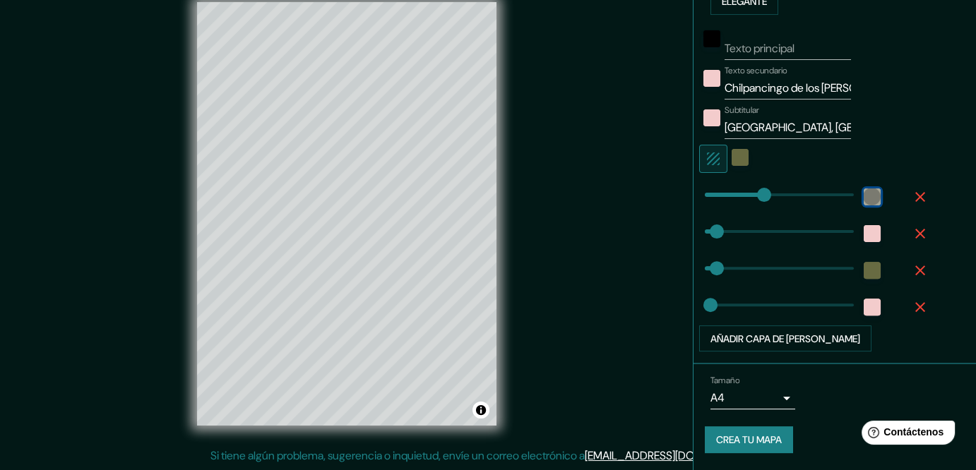
click at [863, 205] on div "color-686B42" at bounding box center [871, 197] width 17 height 17
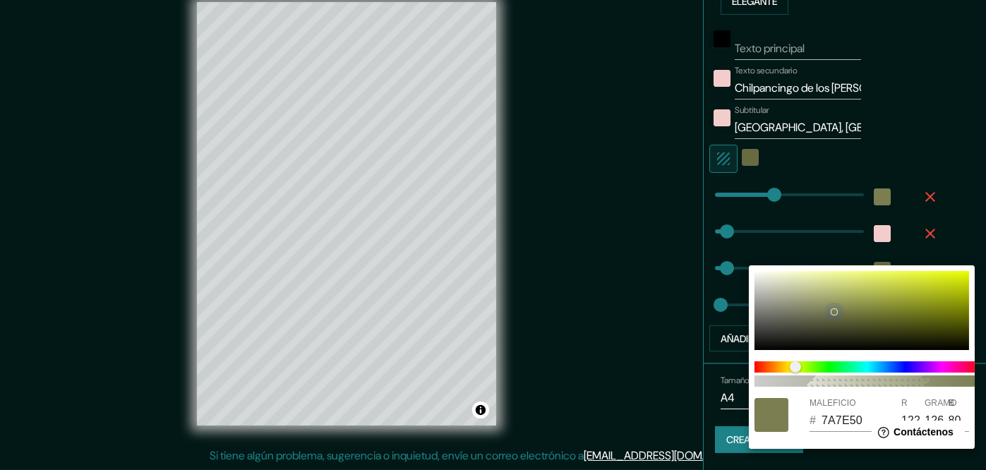
click at [832, 311] on div at bounding box center [834, 312] width 7 height 7
click at [838, 421] on input "7A7E50" at bounding box center [850, 421] width 56 height 23
click at [975, 148] on div at bounding box center [493, 235] width 986 height 470
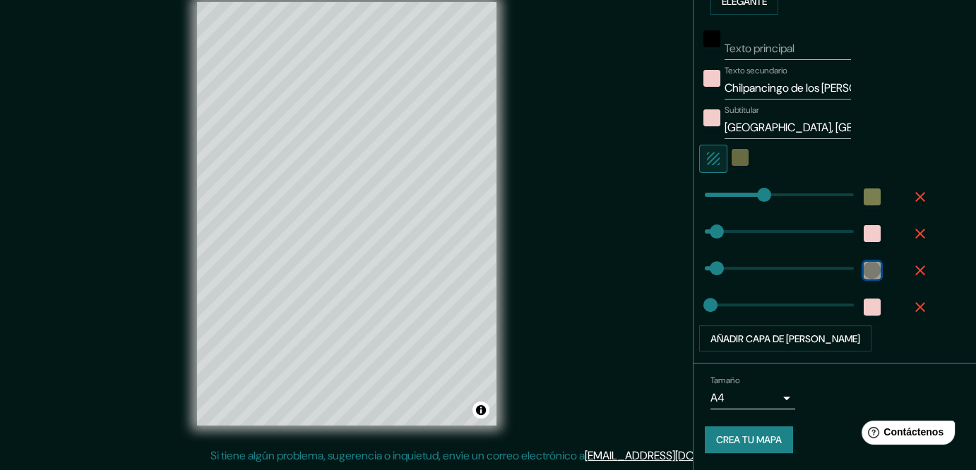
click at [863, 279] on div "color-686B42" at bounding box center [871, 270] width 17 height 17
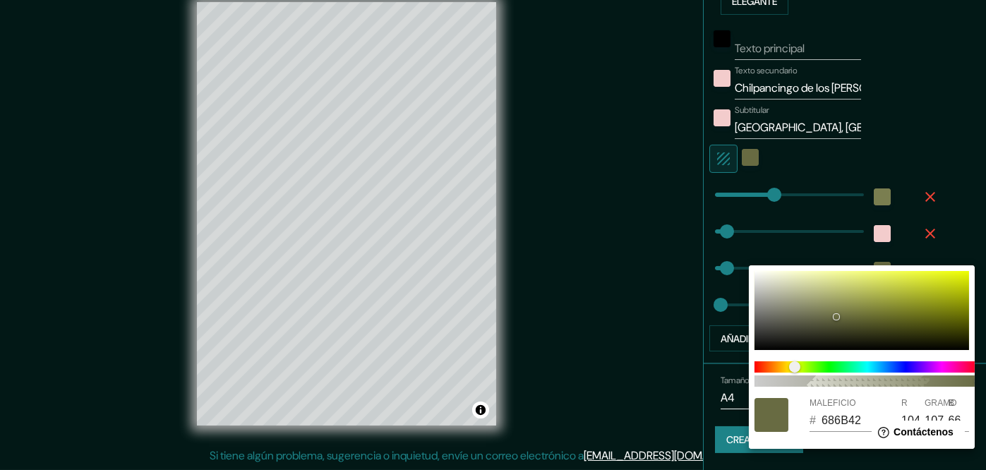
click at [839, 419] on input "686B42" at bounding box center [850, 421] width 56 height 23
click at [837, 419] on input "686B42" at bounding box center [850, 421] width 56 height 23
paste input "7A7E50"
click at [947, 130] on div at bounding box center [493, 235] width 986 height 470
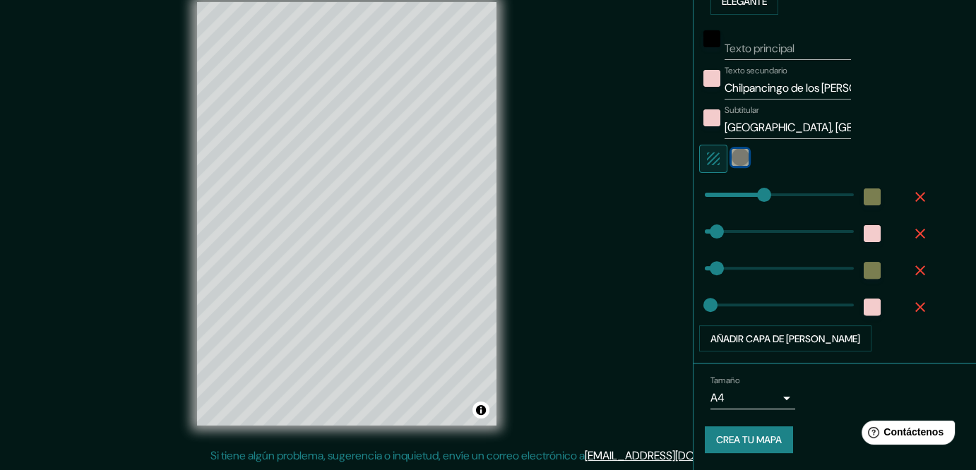
click at [731, 166] on div "color-686B42" at bounding box center [739, 157] width 17 height 17
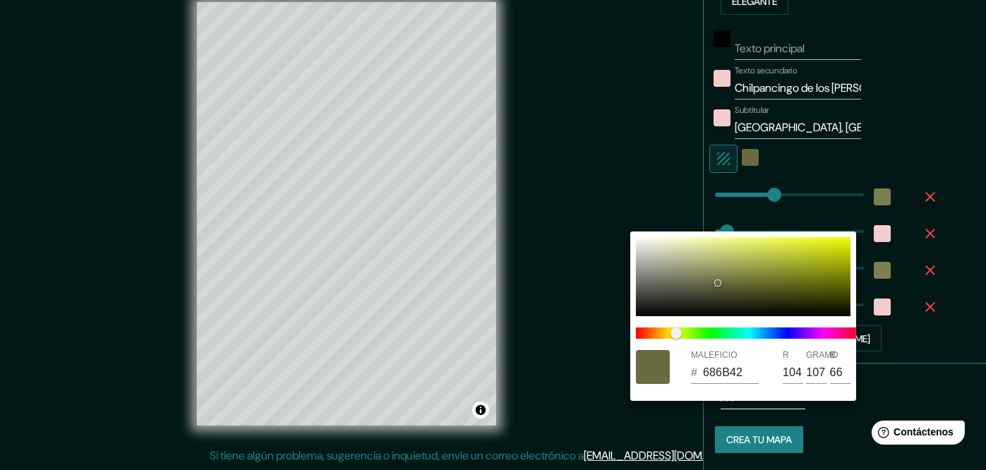
click at [724, 376] on input "686B42" at bounding box center [731, 372] width 56 height 23
paste input "7A7E50"
click at [962, 139] on div at bounding box center [493, 235] width 986 height 470
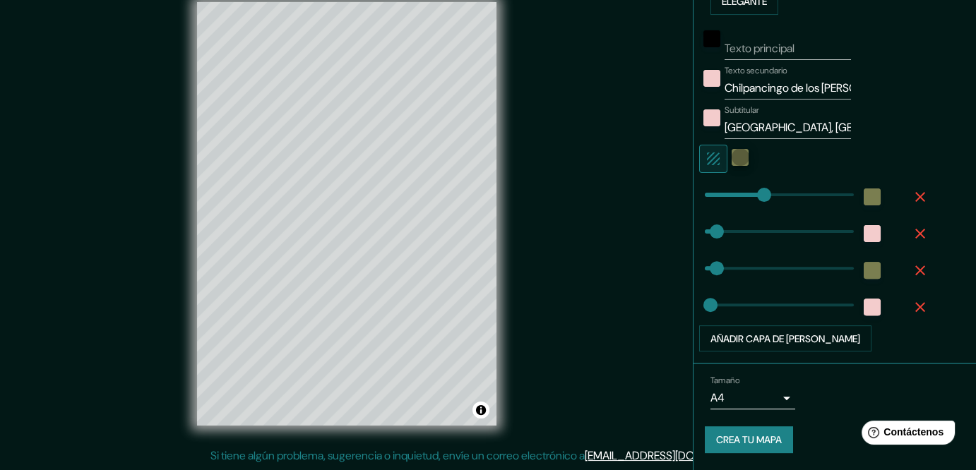
click at [705, 167] on icon "button" at bounding box center [713, 158] width 17 height 17
click at [693, 210] on div "Elige un borde. Consejo : puedes opacar las capas del marco para crear efectos …" at bounding box center [834, 142] width 282 height 446
click at [706, 167] on icon "button" at bounding box center [713, 158] width 17 height 17
click at [731, 166] on div "white" at bounding box center [739, 157] width 17 height 17
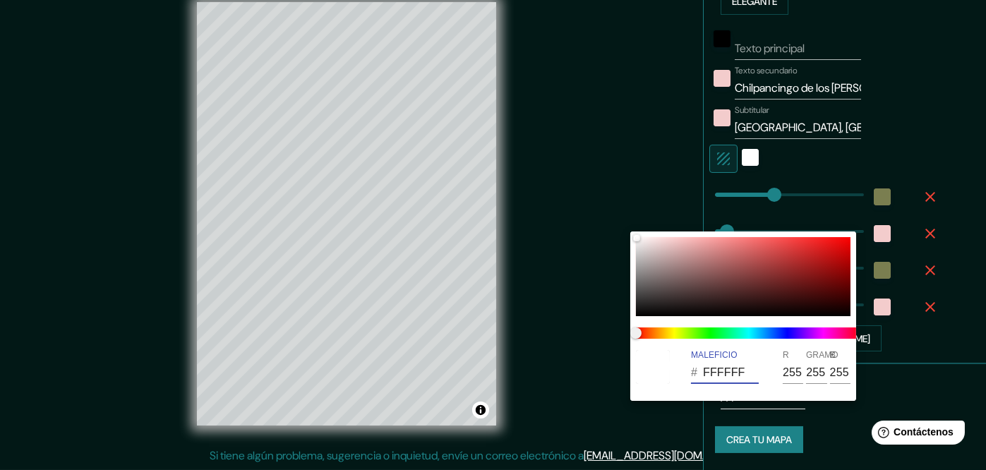
click at [740, 382] on input "FFFFFF" at bounding box center [731, 372] width 56 height 23
click at [747, 381] on input "FFFFFF" at bounding box center [731, 372] width 56 height 23
paste input "7A7E50"
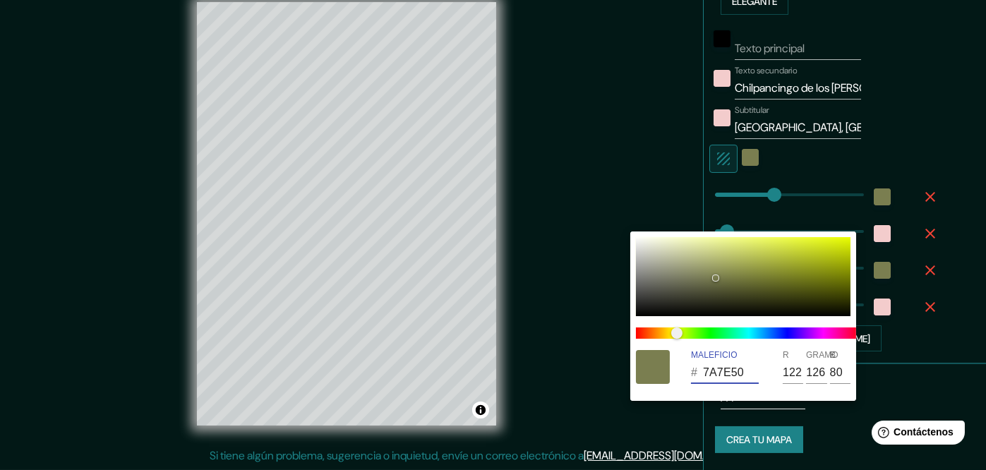
click at [937, 151] on div at bounding box center [493, 235] width 986 height 470
